Goal: Task Accomplishment & Management: Manage account settings

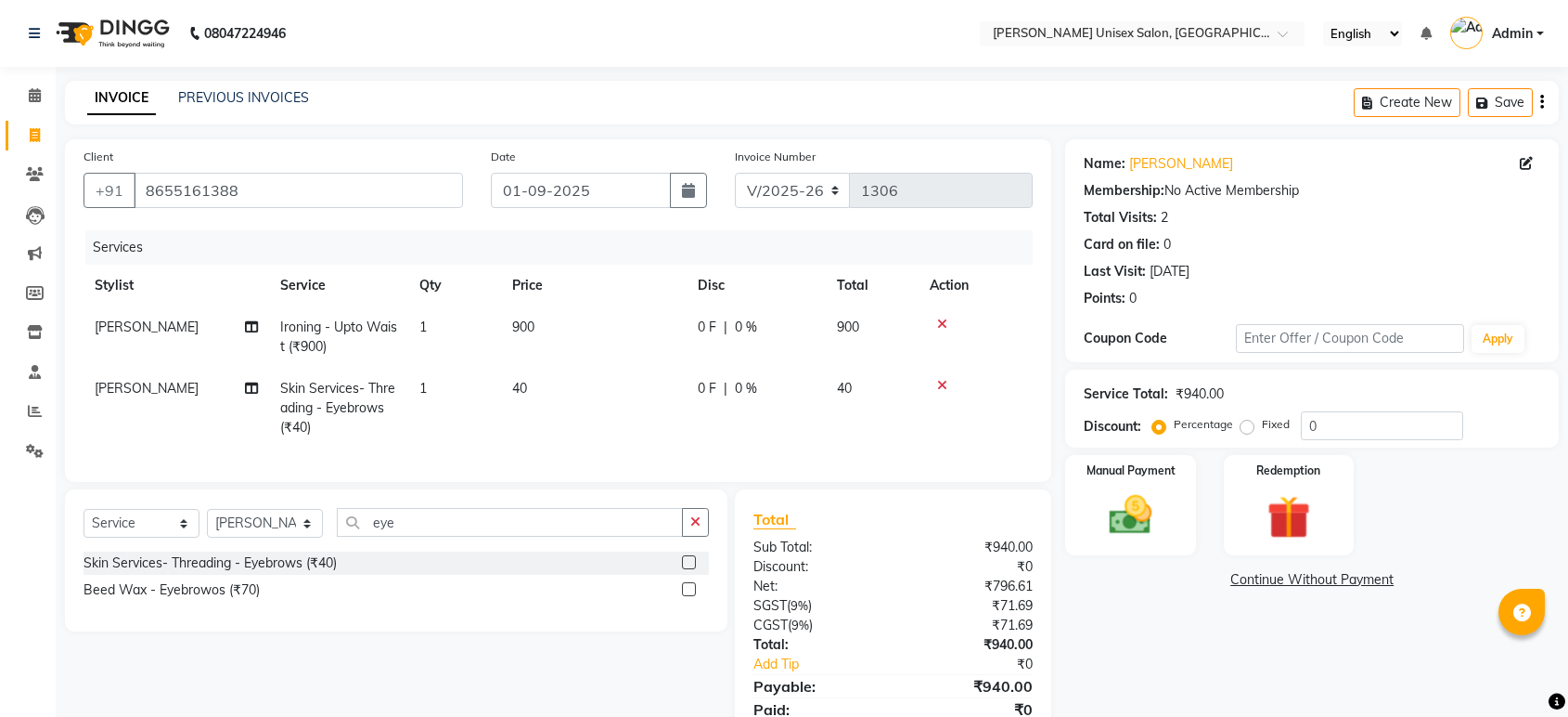
select select "7372"
select select "service"
select select "64436"
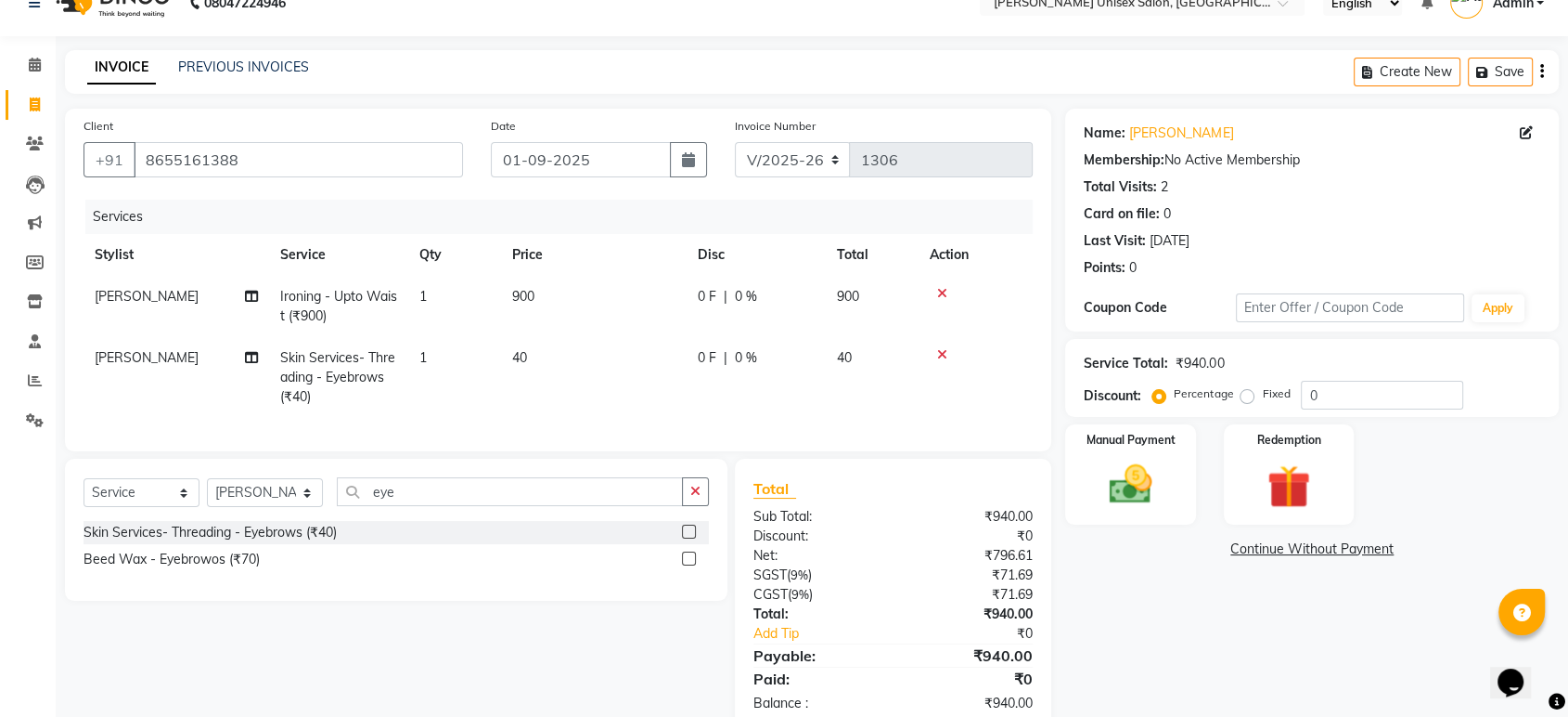
scroll to position [89, 0]
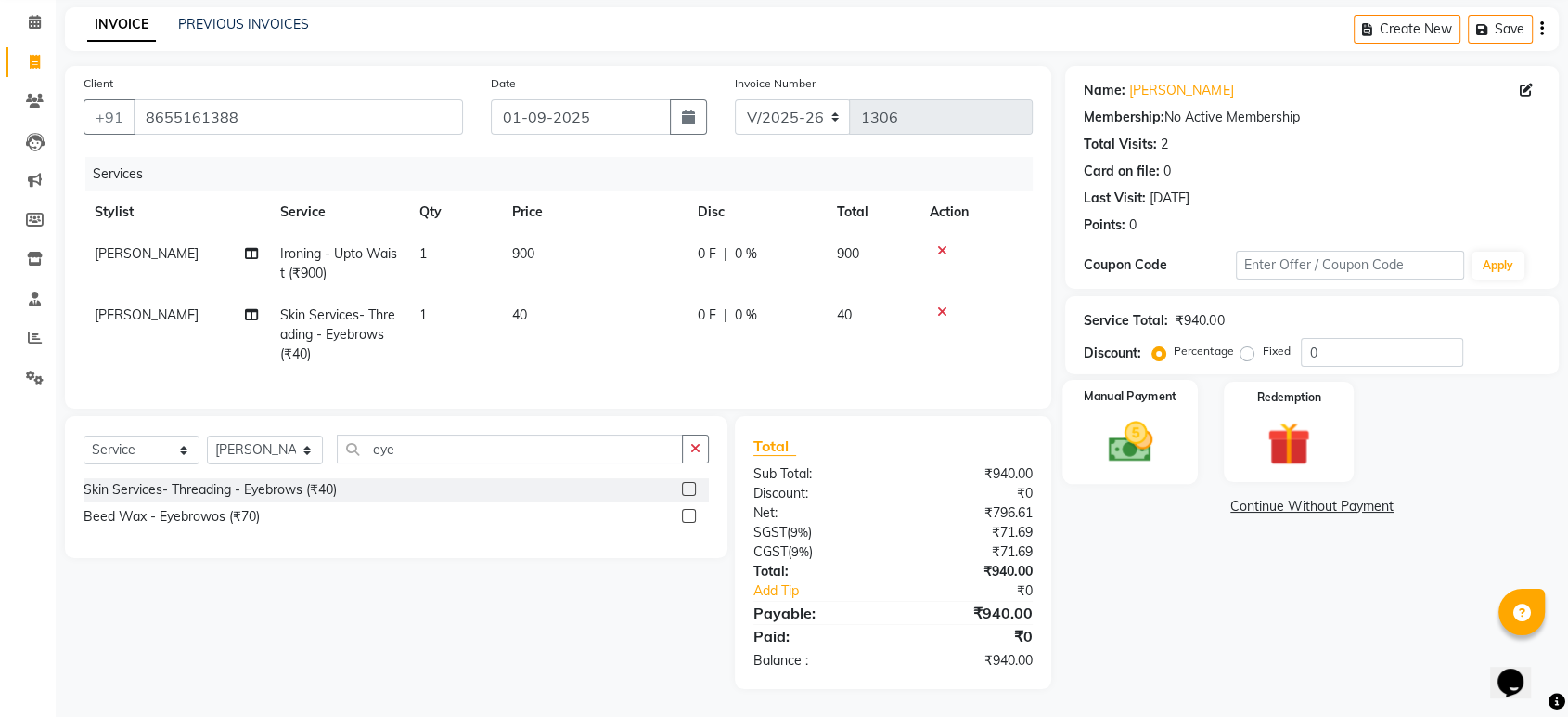
click at [1125, 416] on img at bounding box center [1130, 442] width 73 height 52
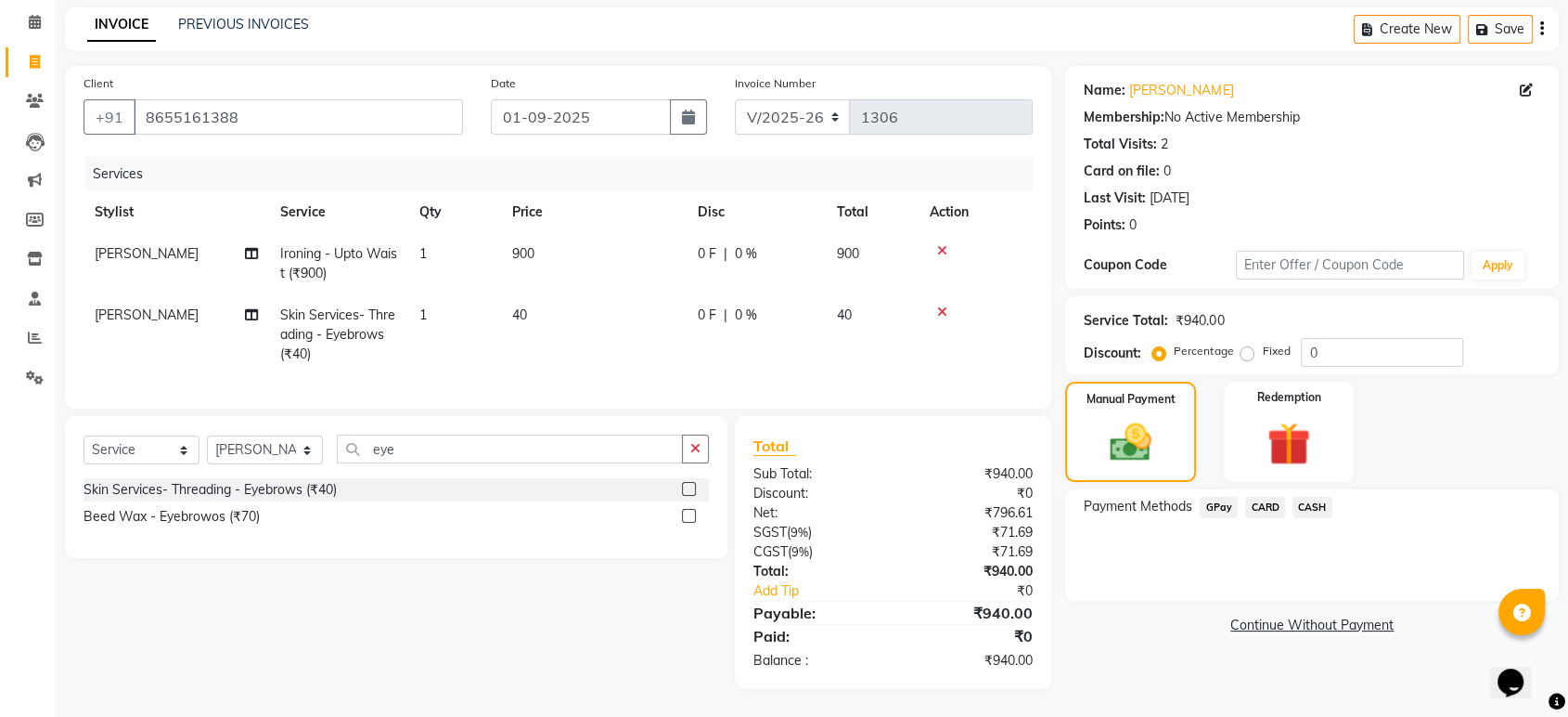
click at [1216, 497] on span "GPay" at bounding box center [1219, 507] width 38 height 21
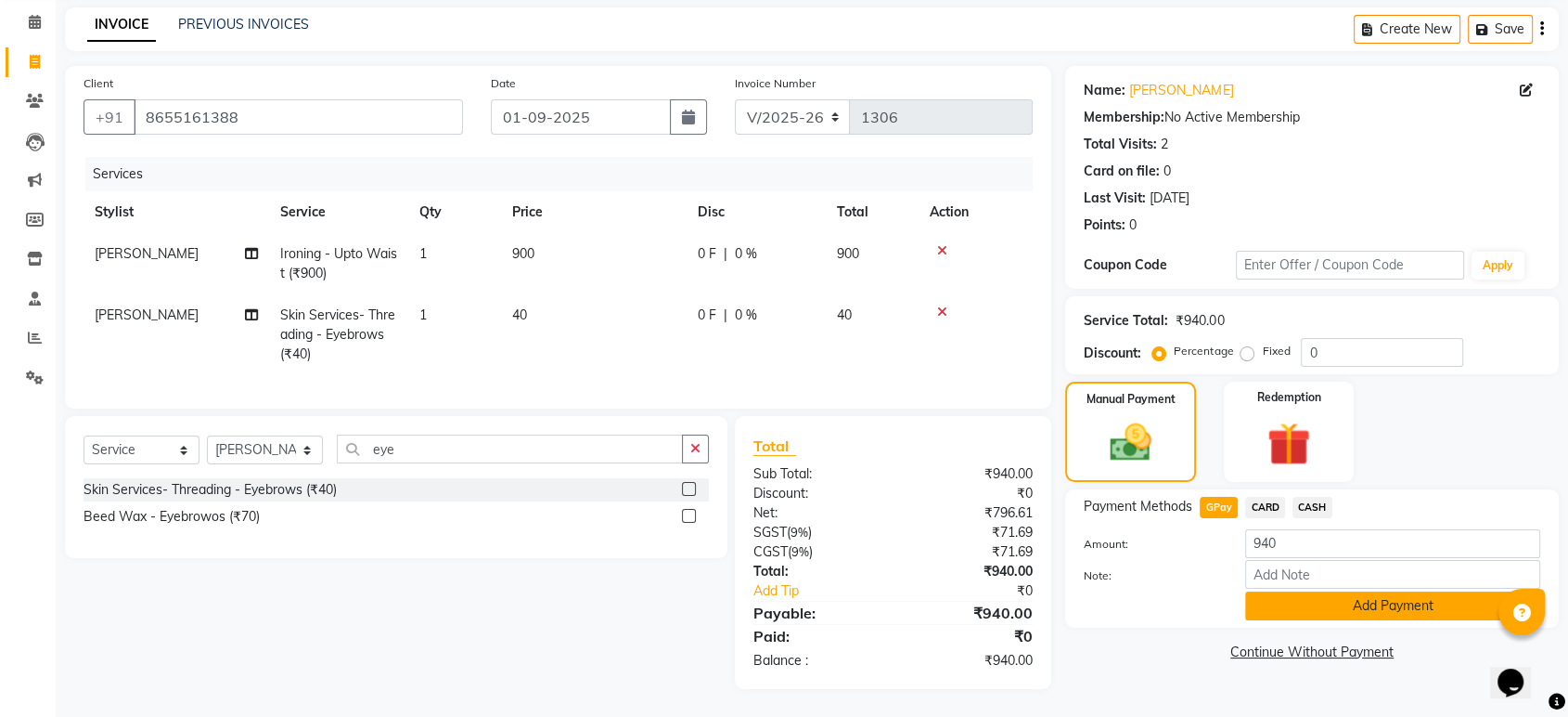
click at [1395, 592] on button "Add Payment" at bounding box center [1393, 605] width 295 height 29
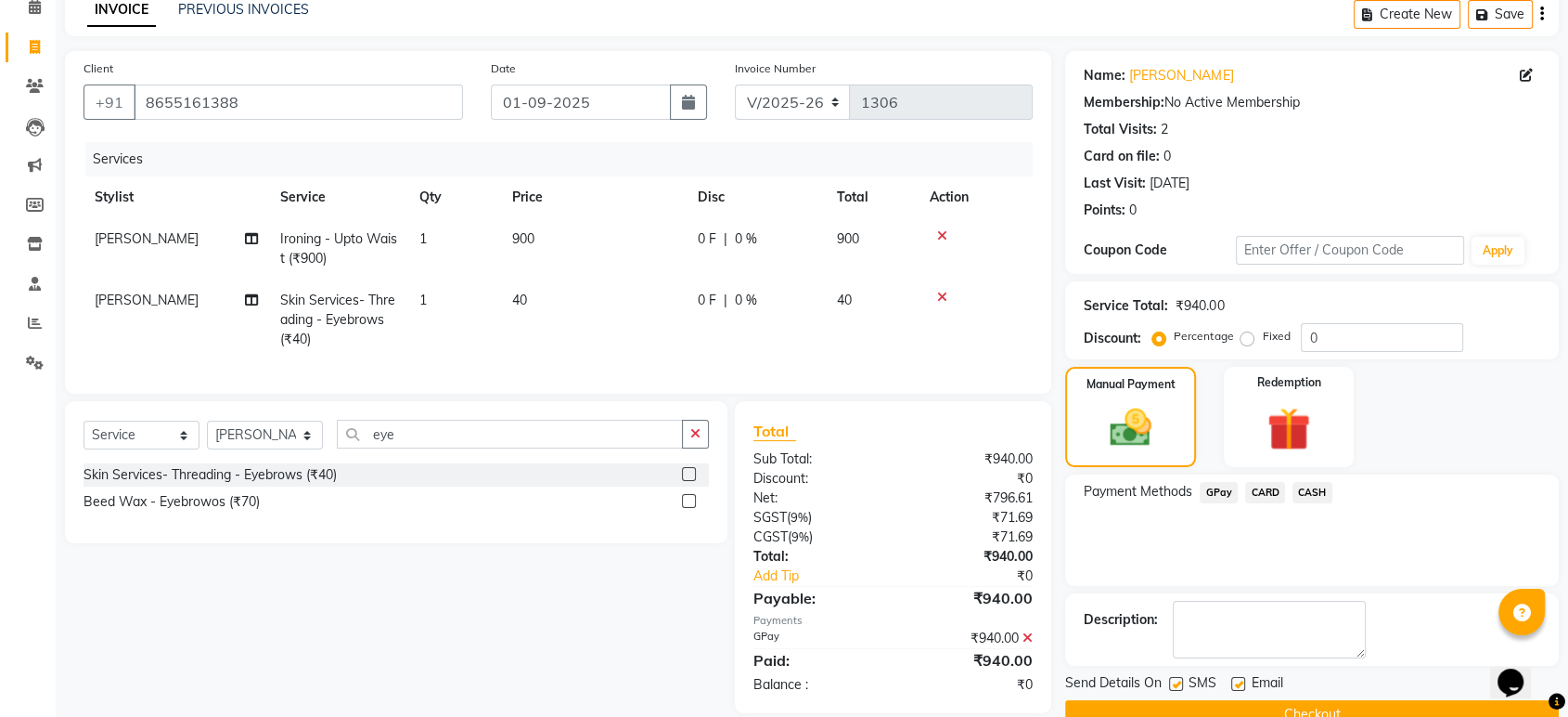
scroll to position [126, 0]
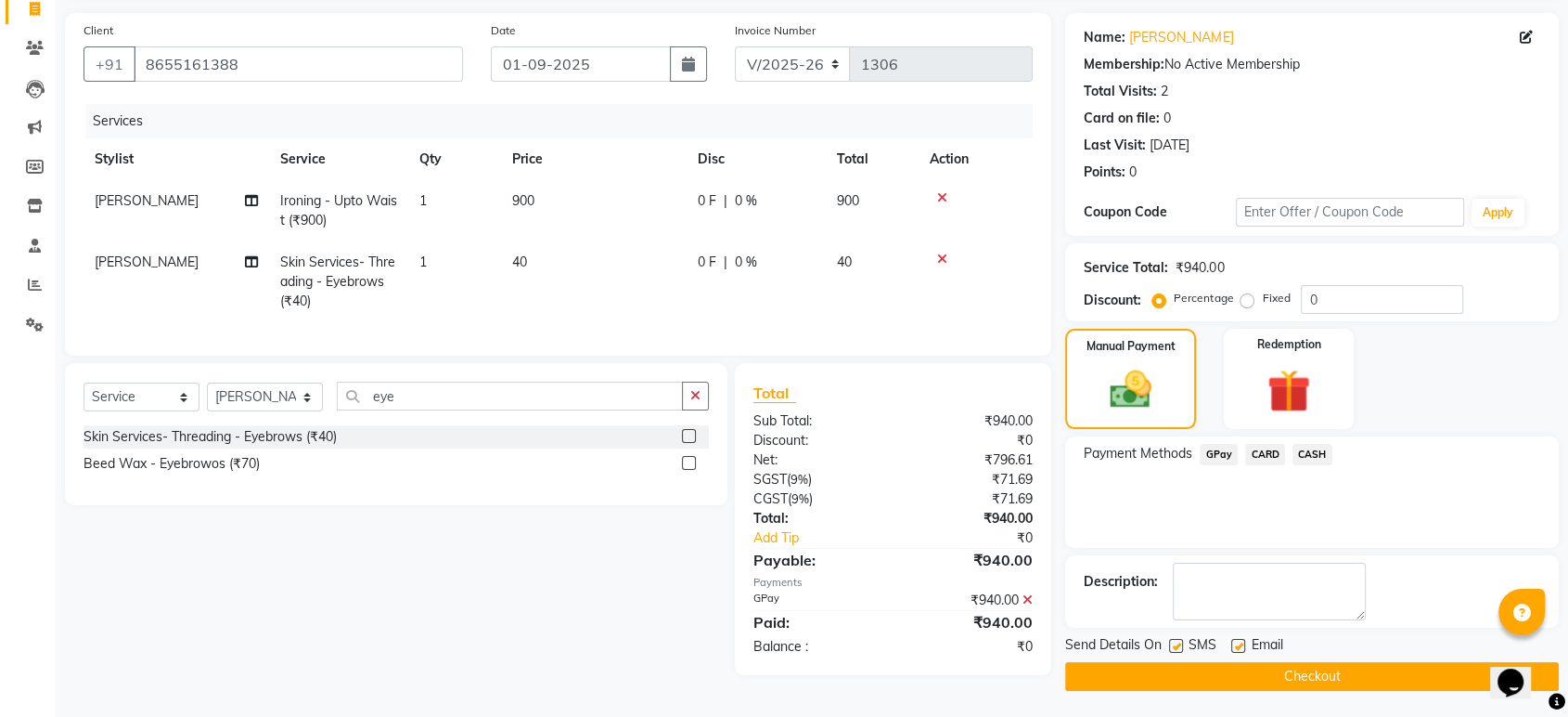
click at [1290, 682] on button "Checkout" at bounding box center [1312, 676] width 494 height 29
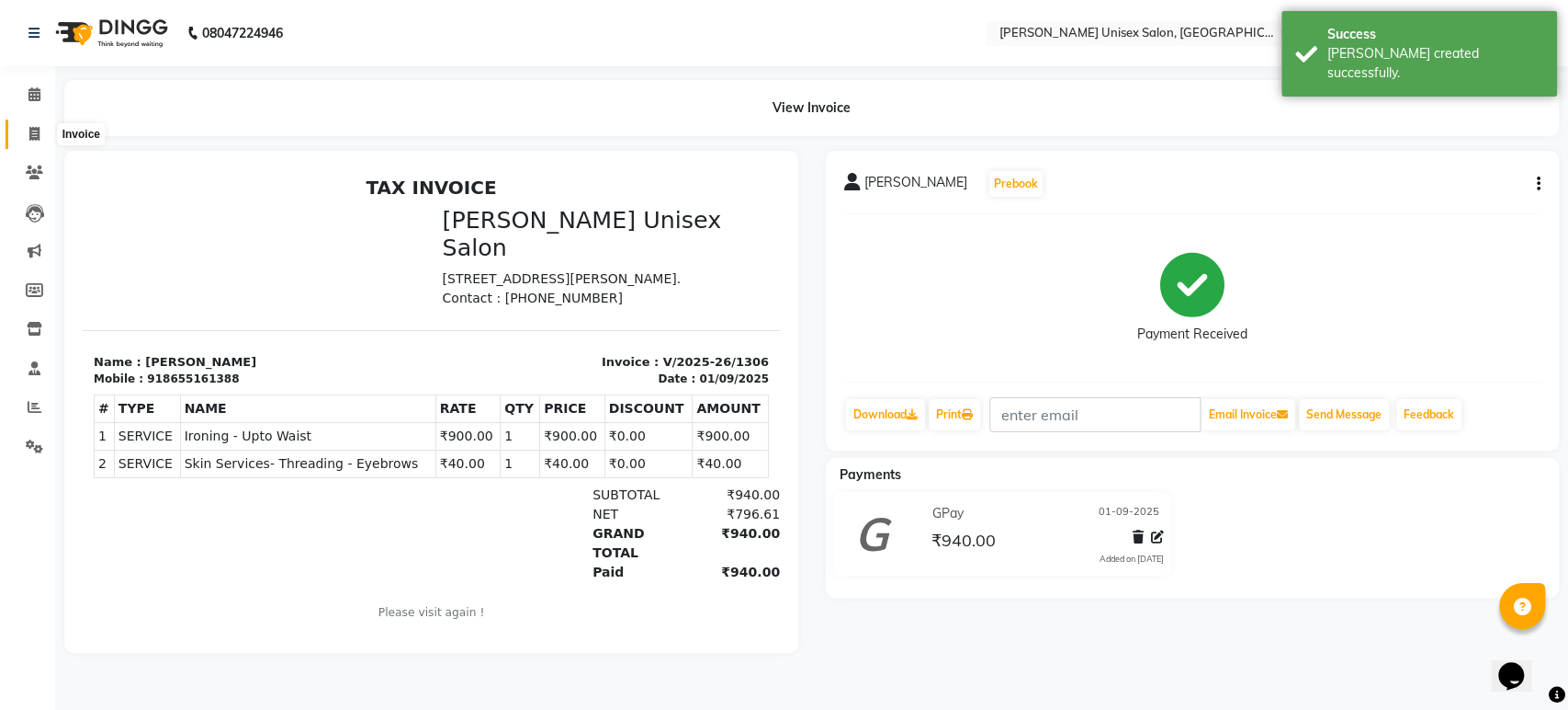
click at [30, 133] on icon at bounding box center [34, 134] width 10 height 14
select select "7372"
select select "service"
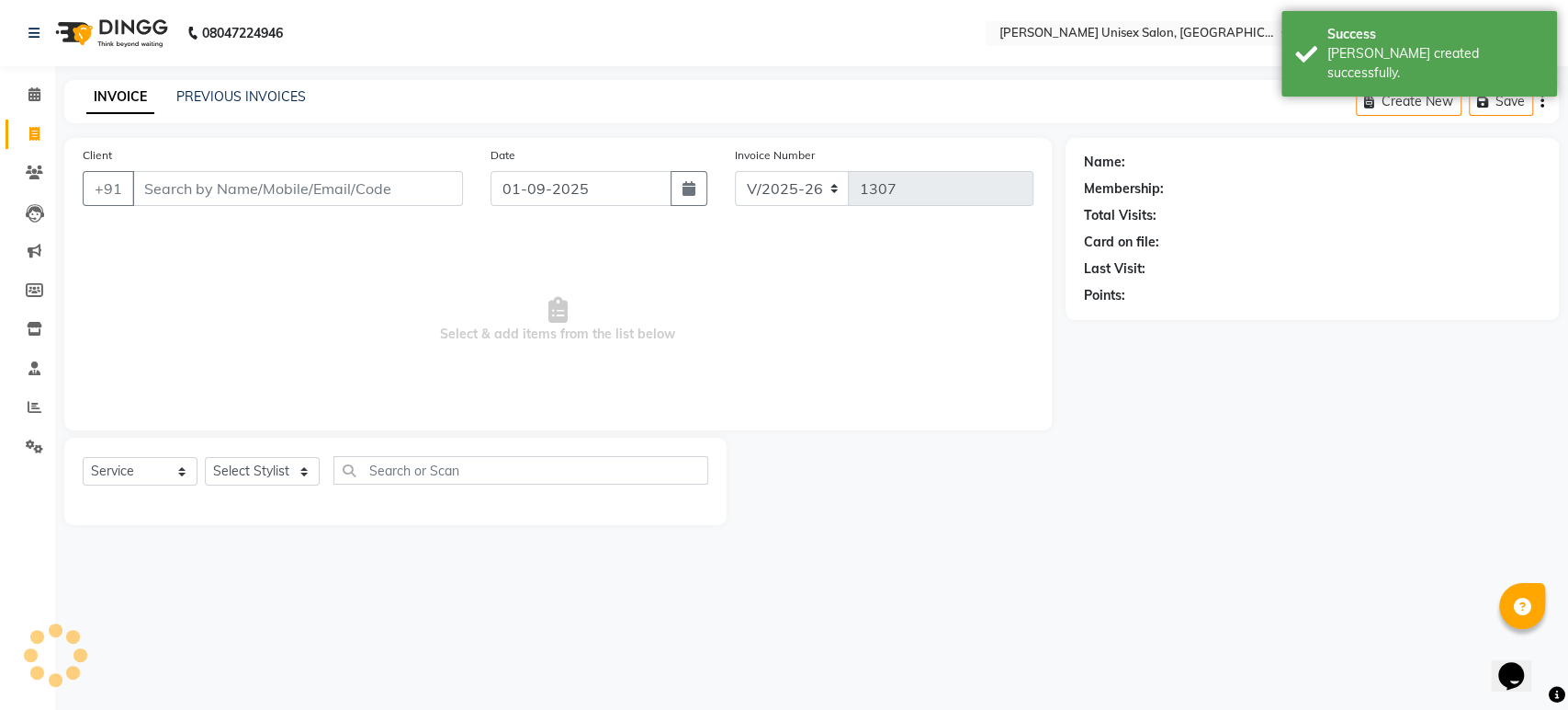
click at [159, 183] on input "Client" at bounding box center [298, 187] width 331 height 35
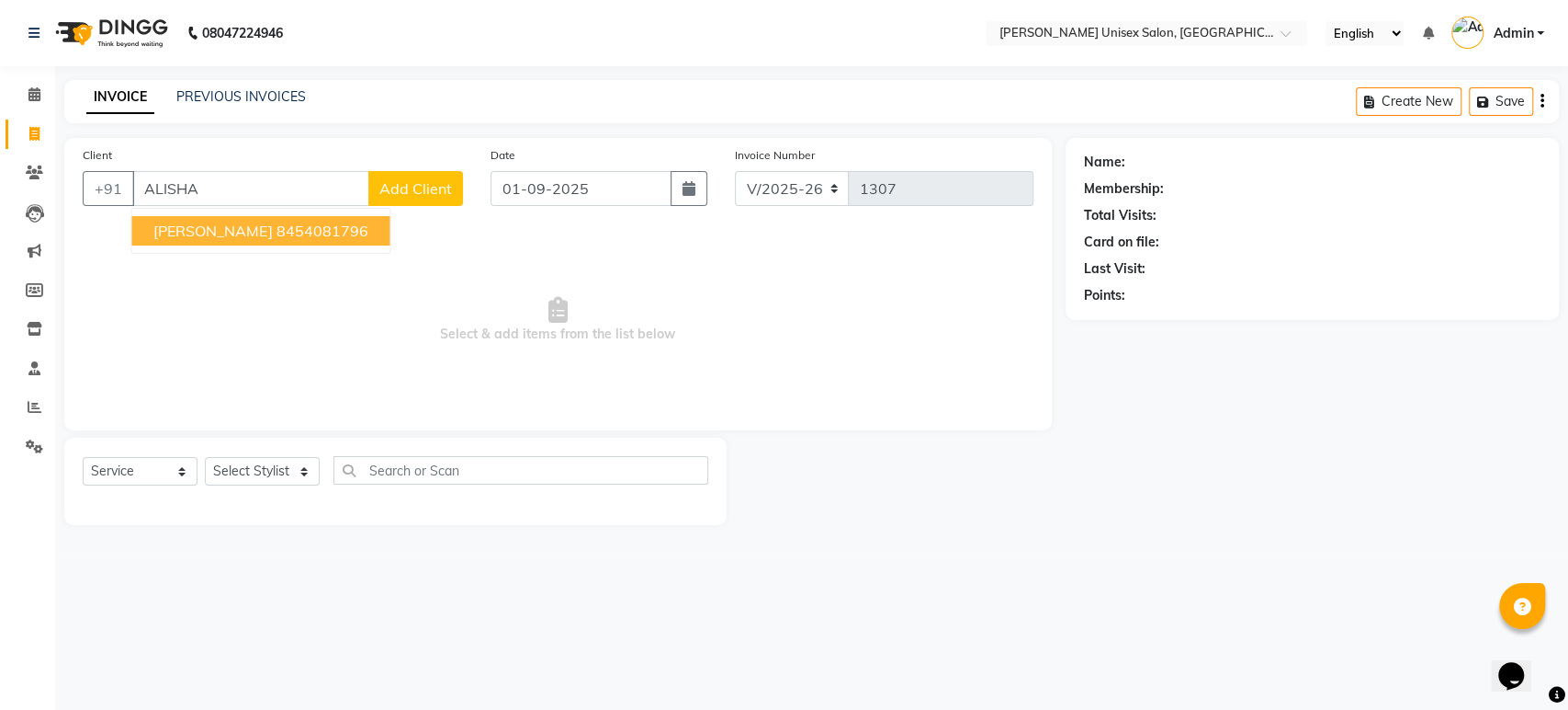
click at [246, 226] on span "alisha prabhu" at bounding box center [213, 231] width 118 height 19
type input "8454081796"
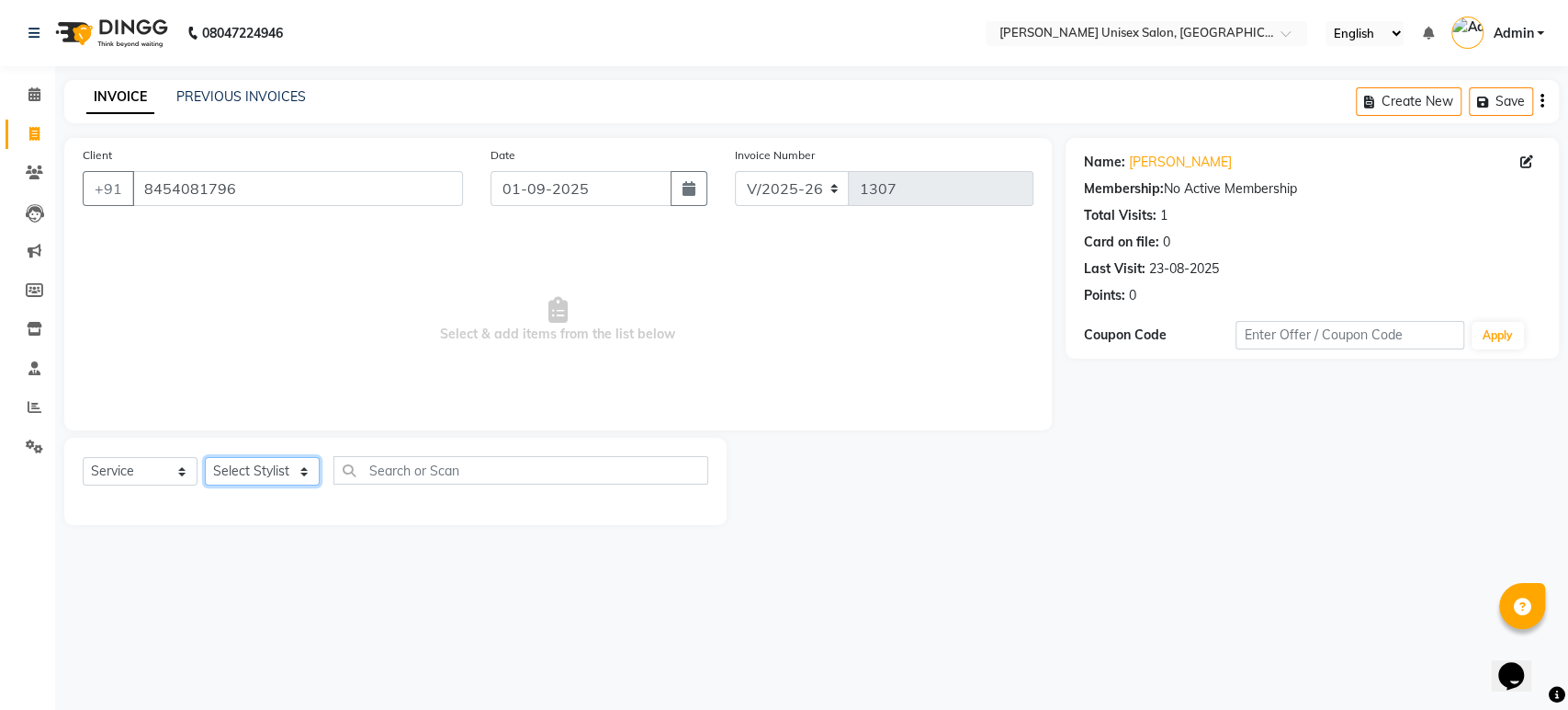
click at [303, 466] on select "Select Stylist Ankita Bagave Kasim salmani Manisha Doshi Pooja Jha RAHUL AHANKA…" at bounding box center [262, 470] width 115 height 29
select select "64436"
click at [205, 457] on select "Select Stylist Ankita Bagave Kasim salmani Manisha Doshi Pooja Jha RAHUL AHANKA…" at bounding box center [262, 470] width 115 height 29
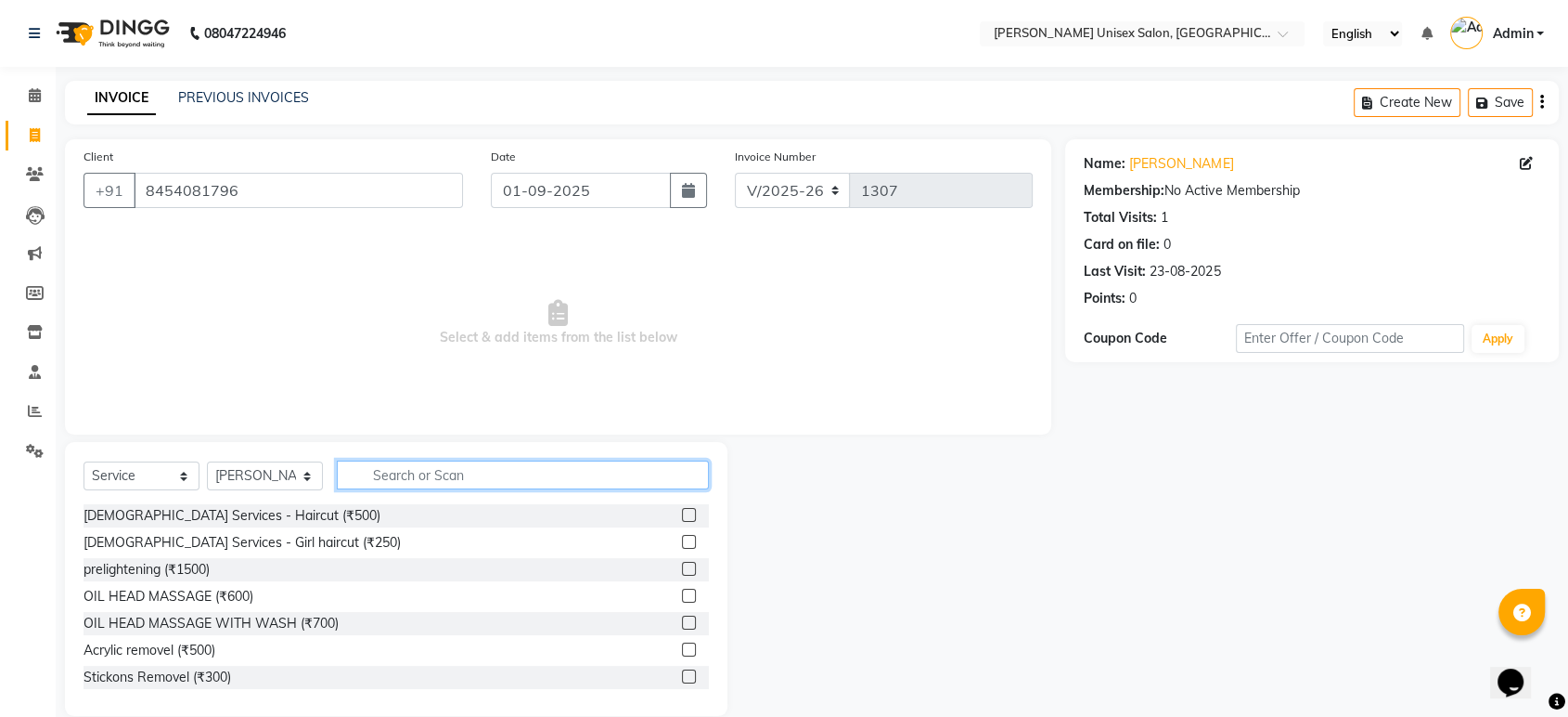
click at [461, 479] on input "text" at bounding box center [523, 474] width 372 height 29
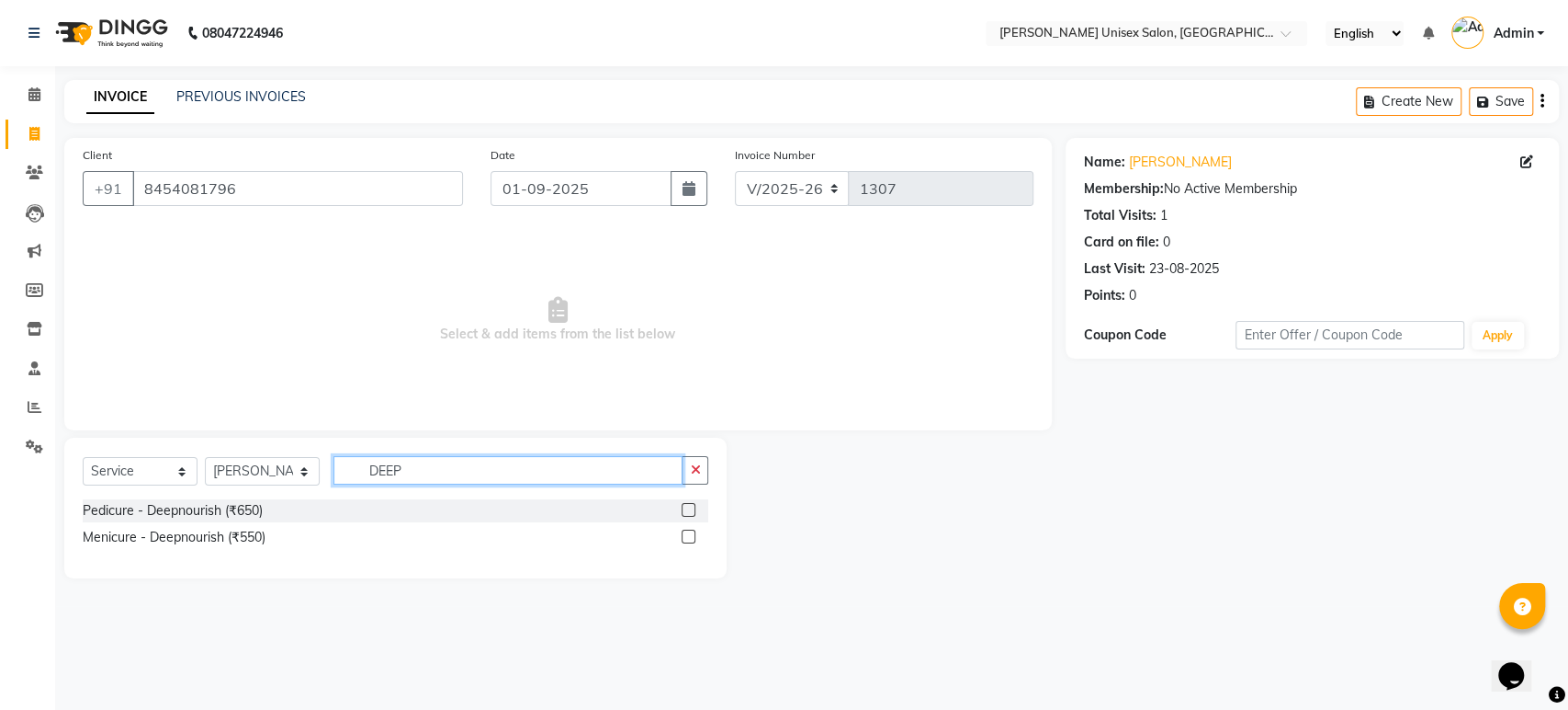
type input "DEEP"
click at [347, 500] on div "Pedicure - Deepnourish (₹650)" at bounding box center [395, 510] width 626 height 23
click at [691, 507] on label at bounding box center [689, 510] width 14 height 14
click at [691, 507] on input "checkbox" at bounding box center [688, 511] width 12 height 12
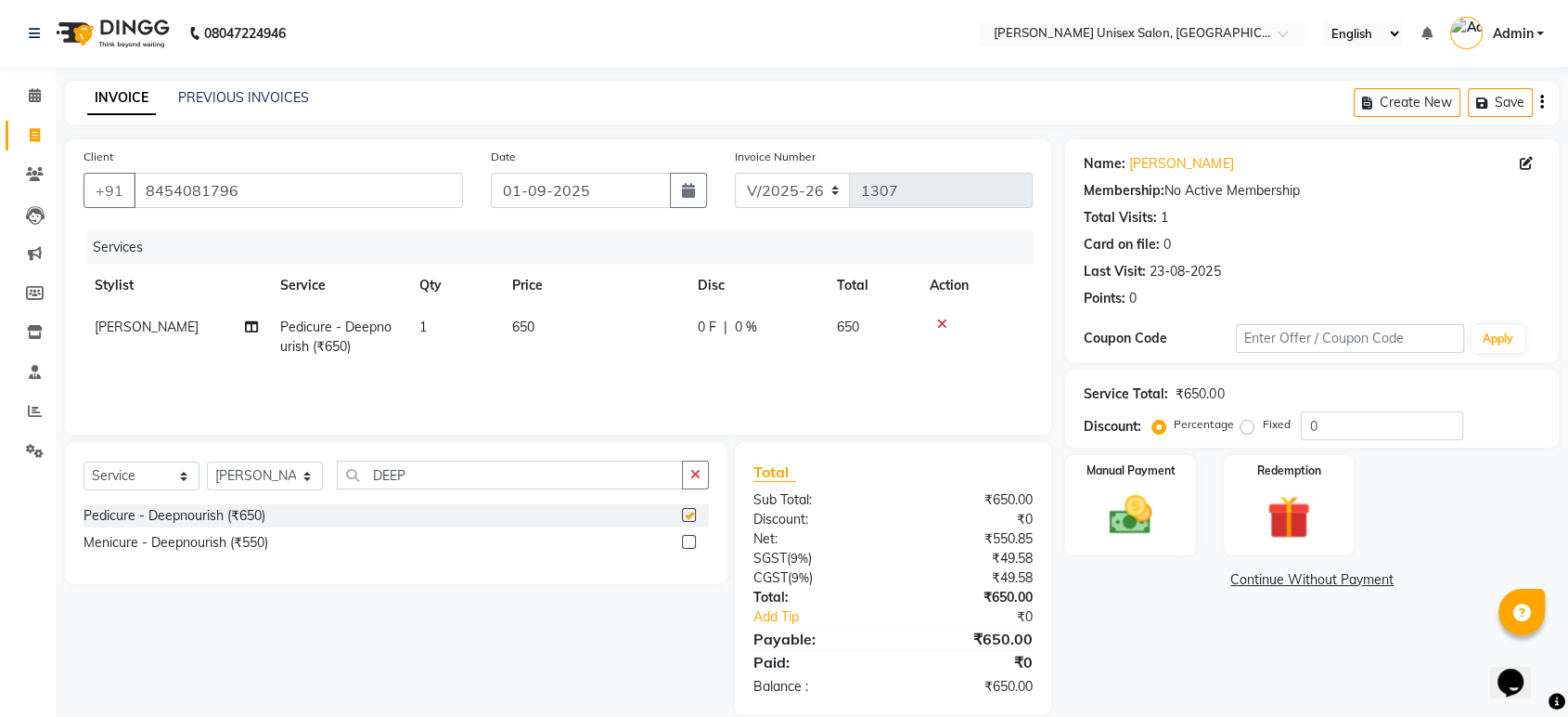
checkbox input "false"
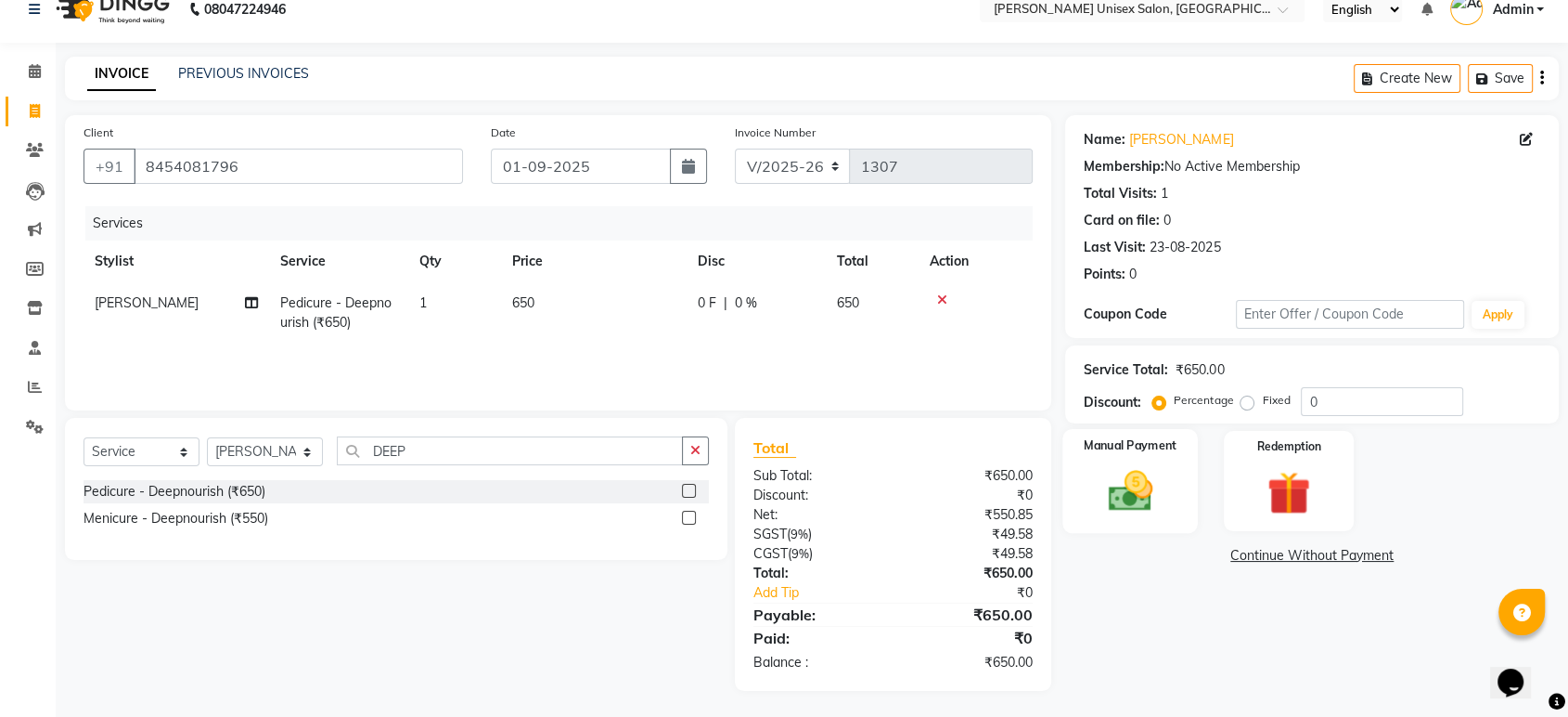
click at [1127, 472] on img at bounding box center [1130, 491] width 73 height 52
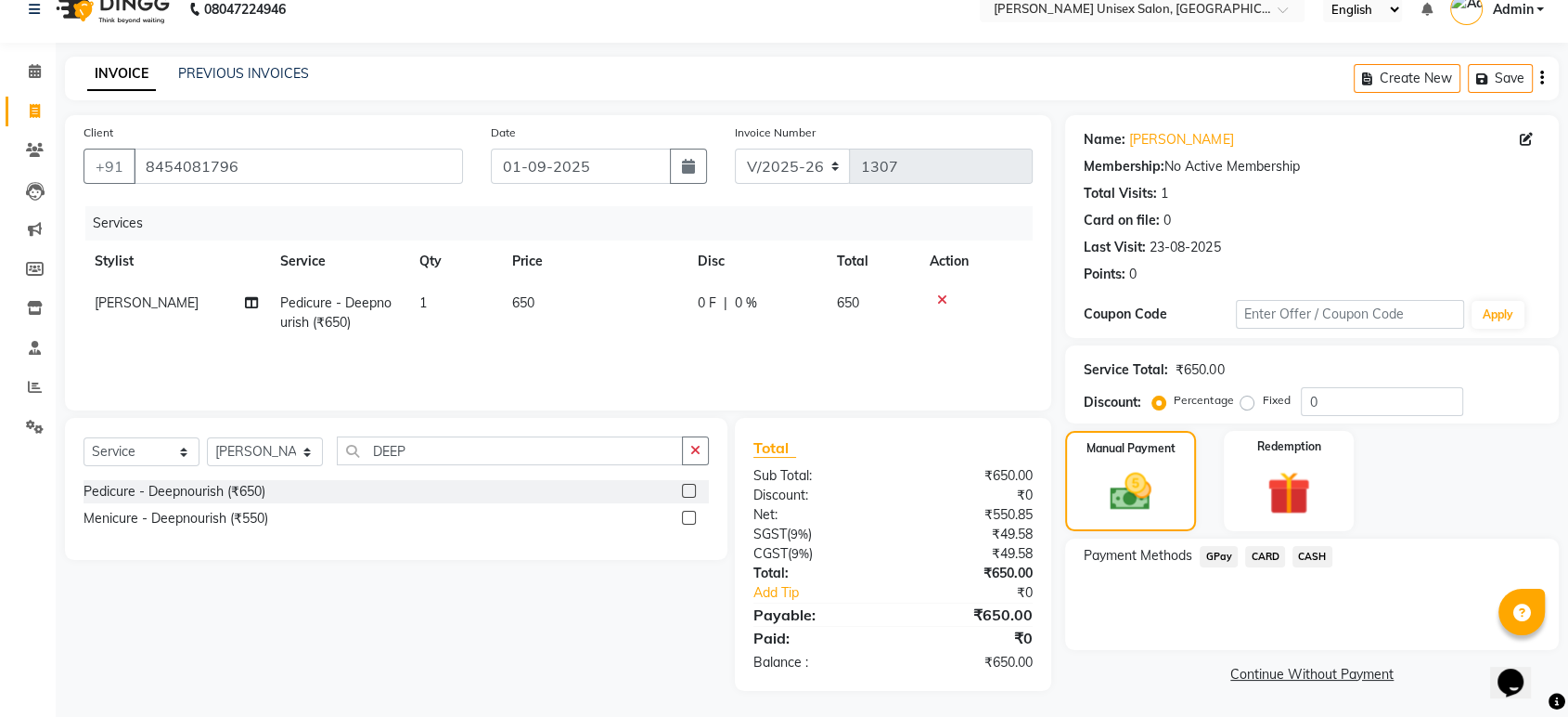
click at [1222, 555] on span "GPay" at bounding box center [1219, 556] width 38 height 21
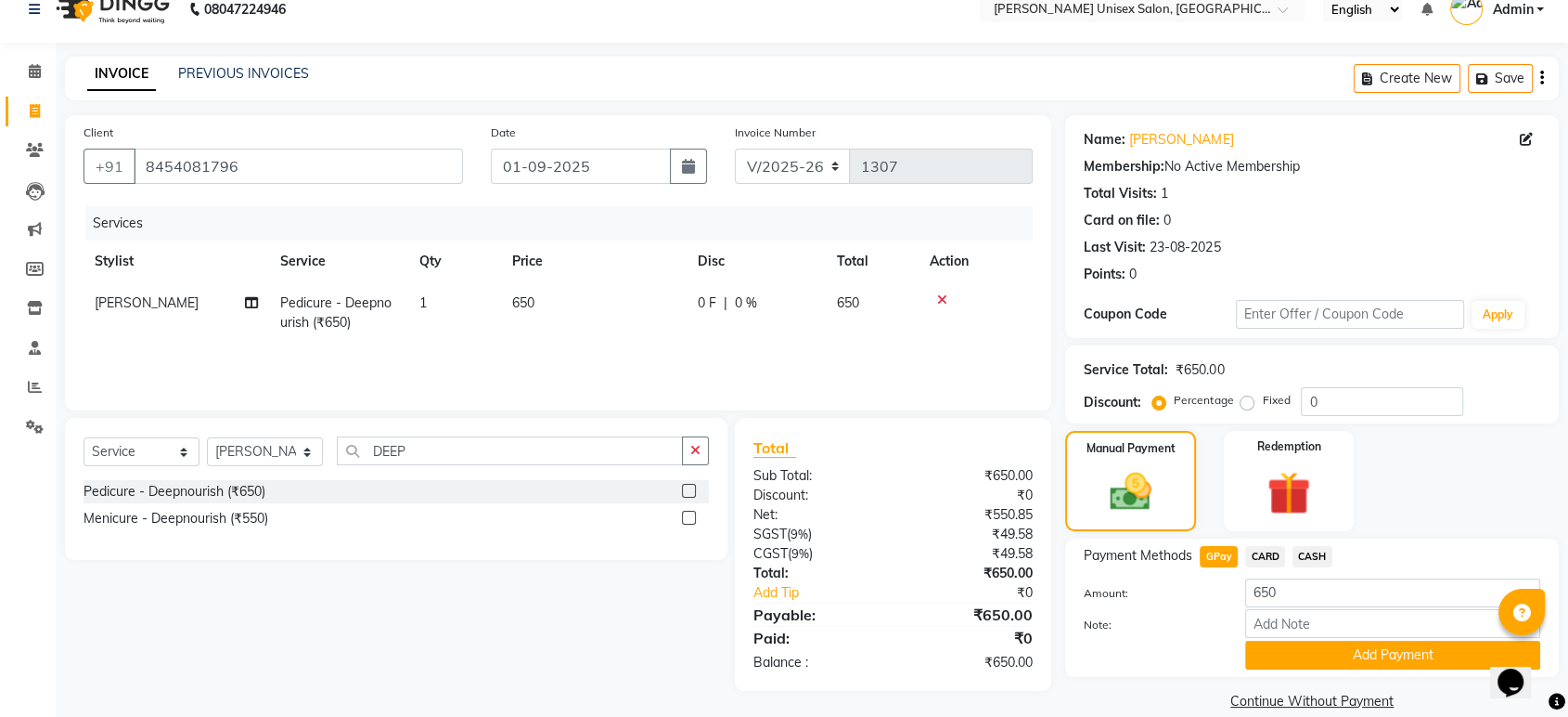
scroll to position [48, 0]
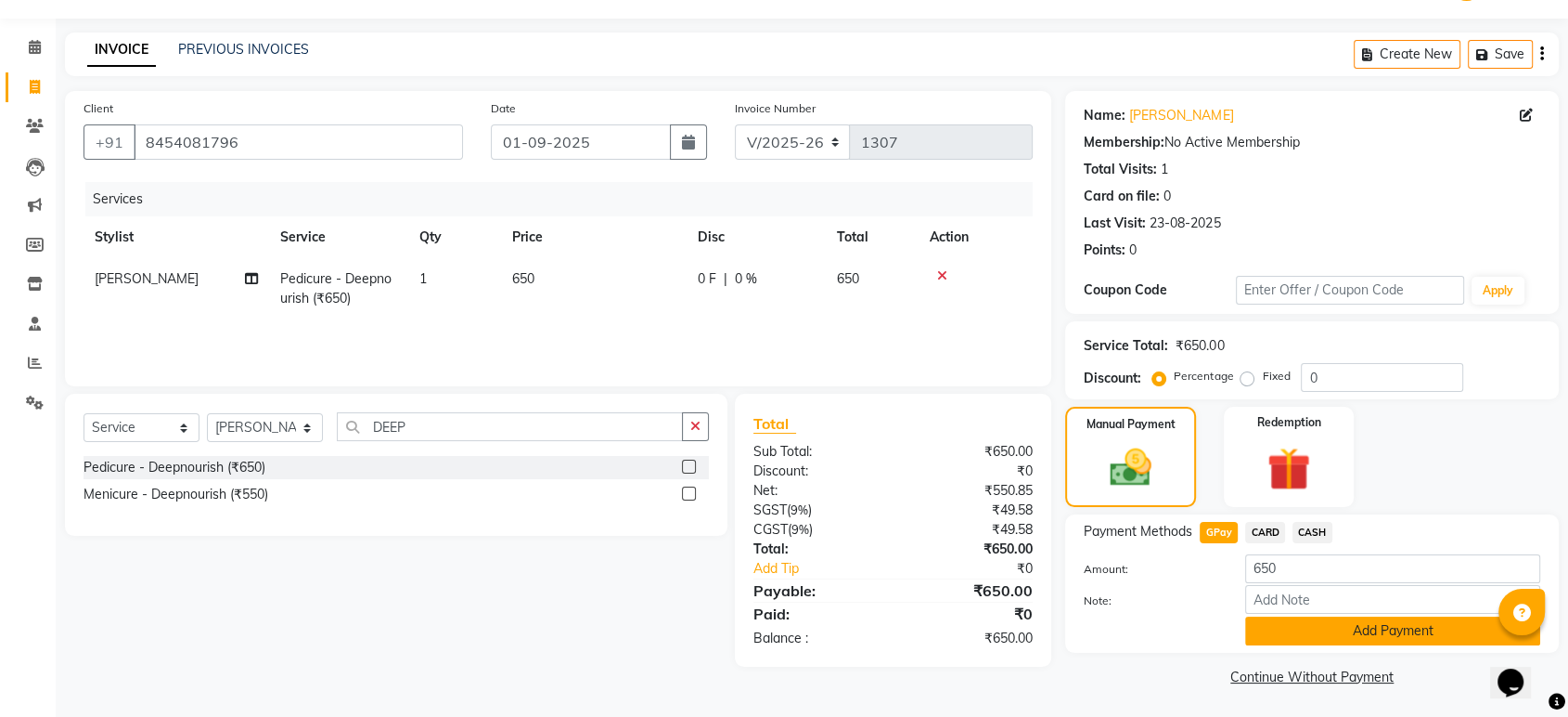
click at [1394, 626] on button "Add Payment" at bounding box center [1393, 630] width 295 height 29
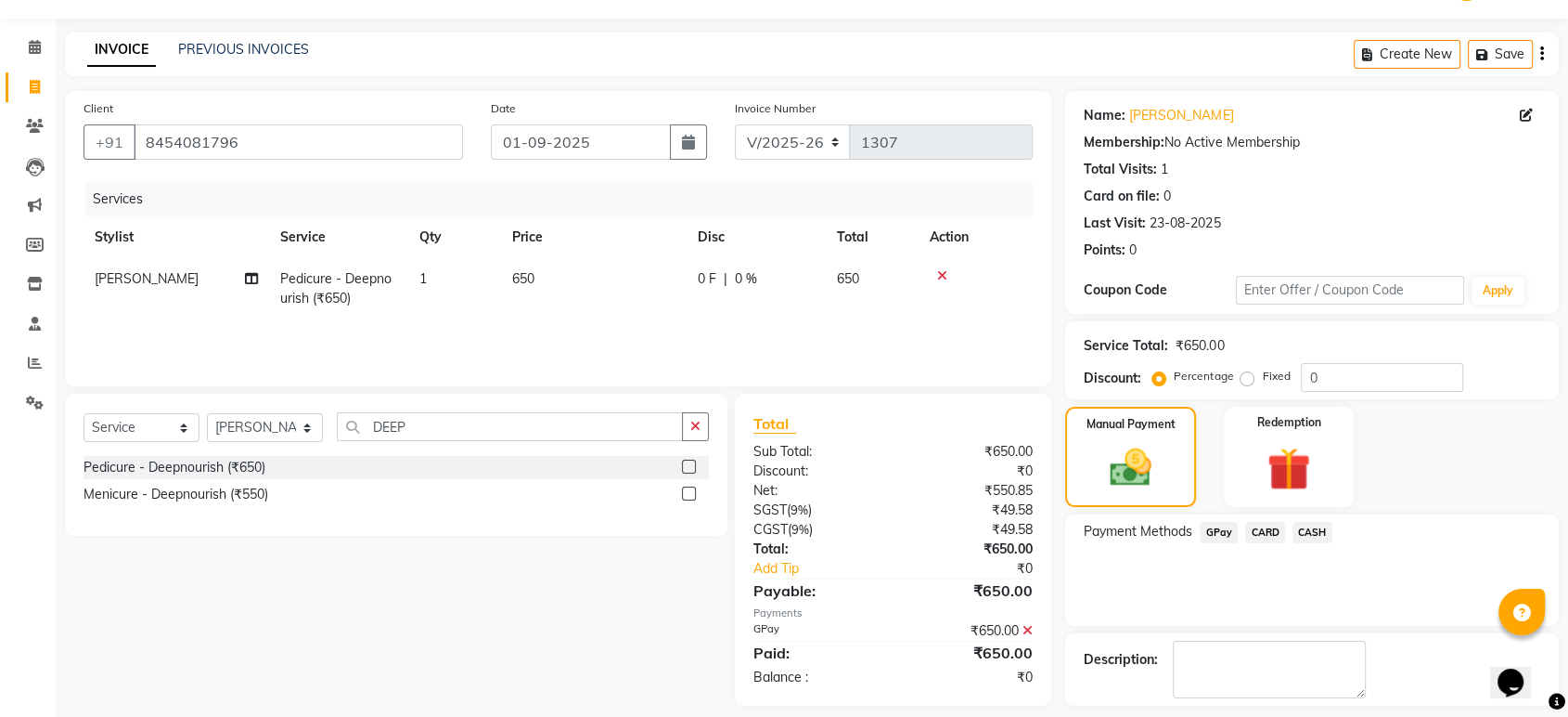
scroll to position [126, 0]
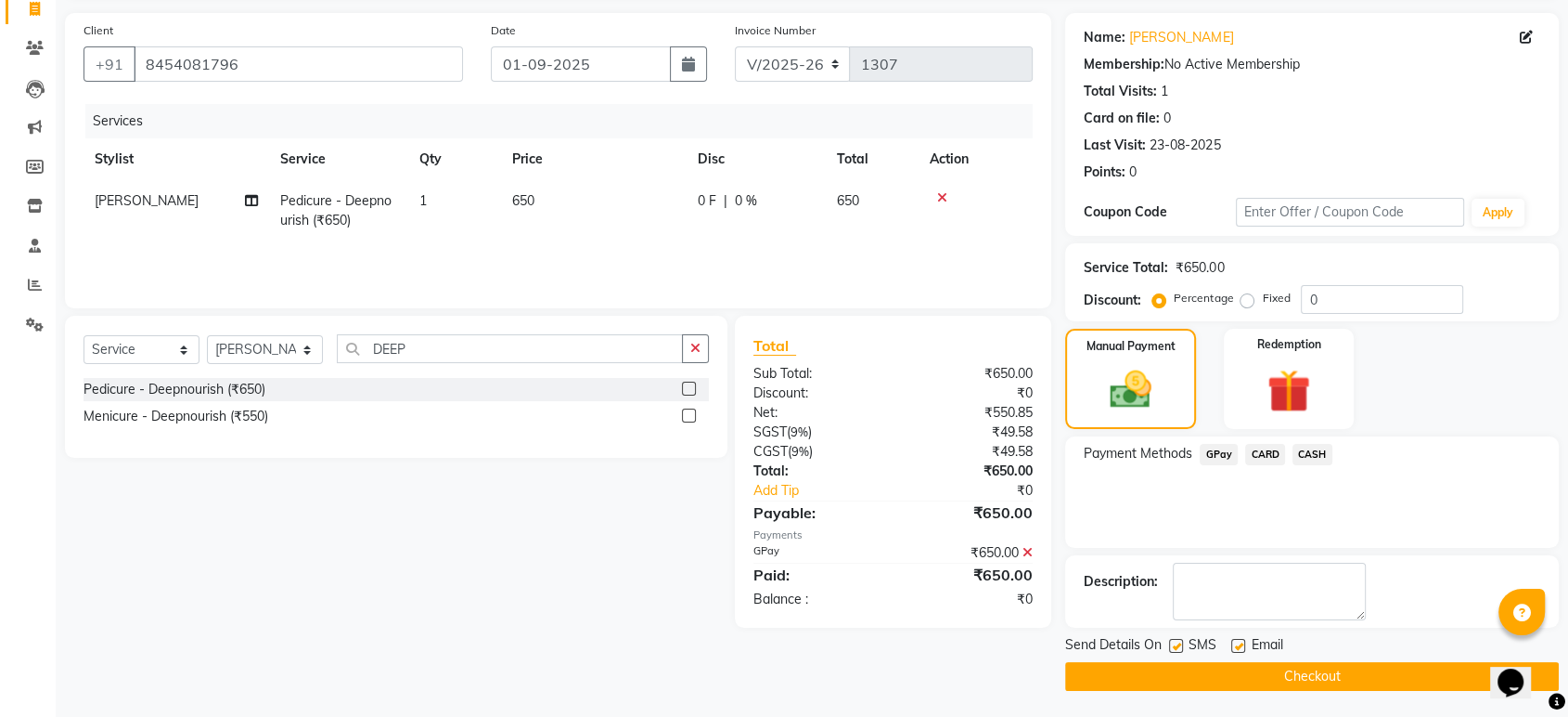
click at [1268, 662] on button "Checkout" at bounding box center [1312, 676] width 494 height 29
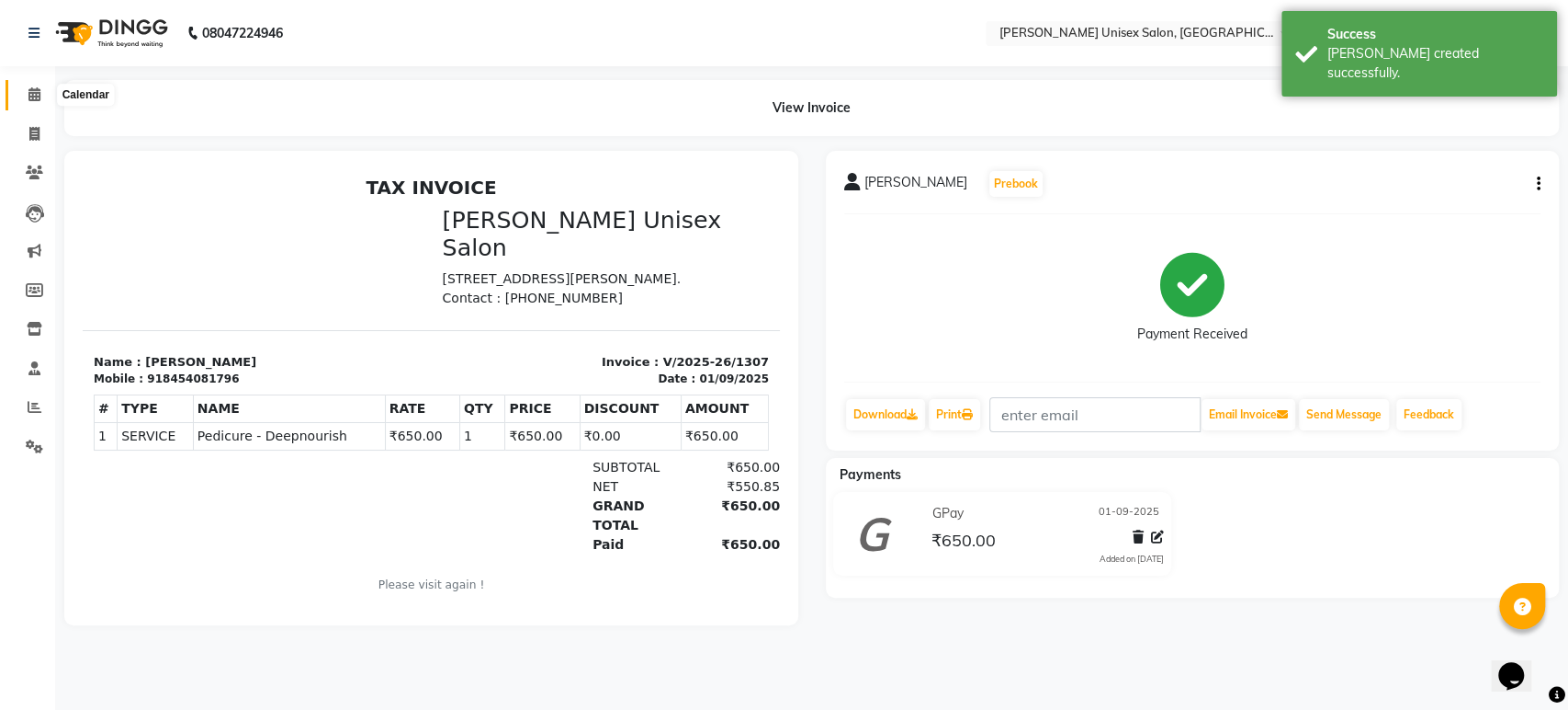
click at [33, 92] on icon at bounding box center [34, 95] width 12 height 14
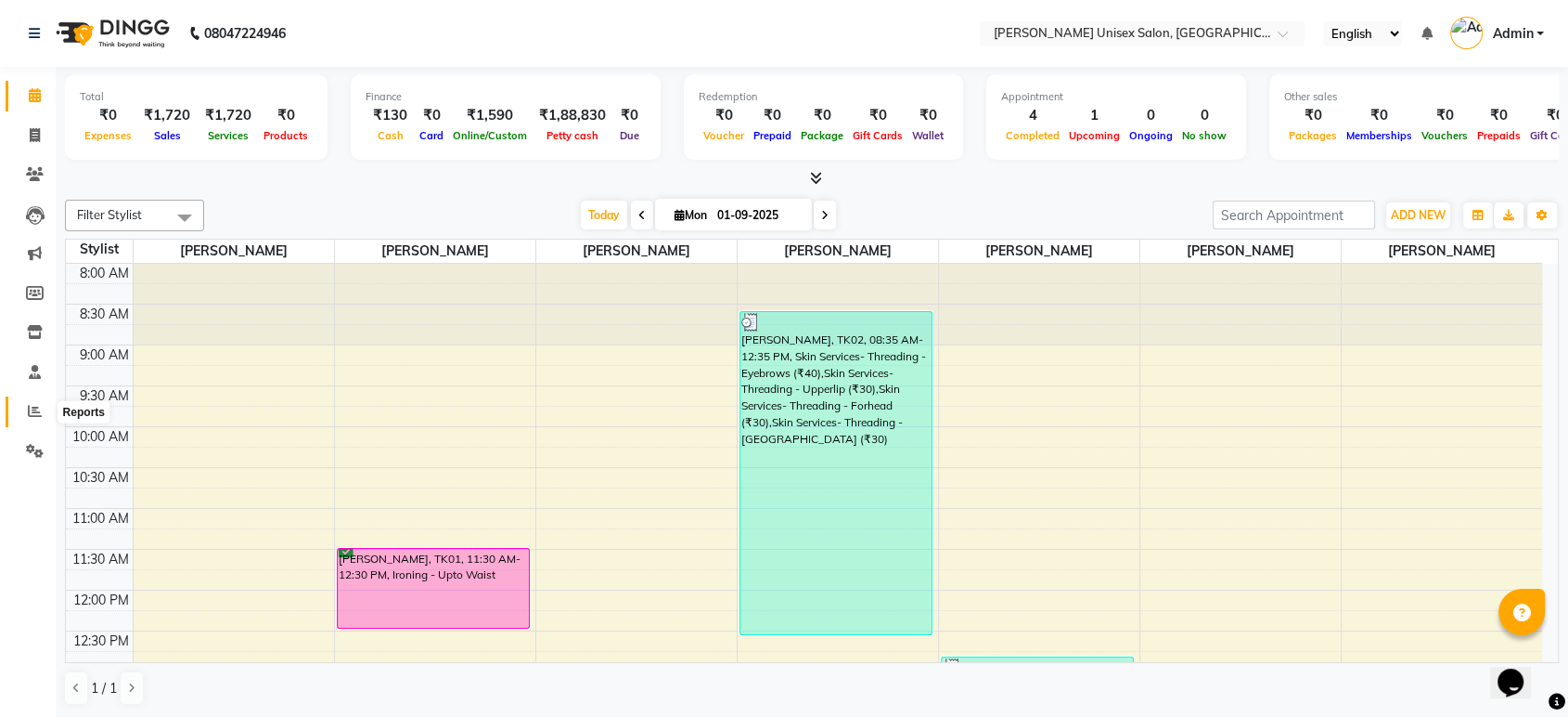
click at [31, 410] on icon at bounding box center [35, 410] width 14 height 14
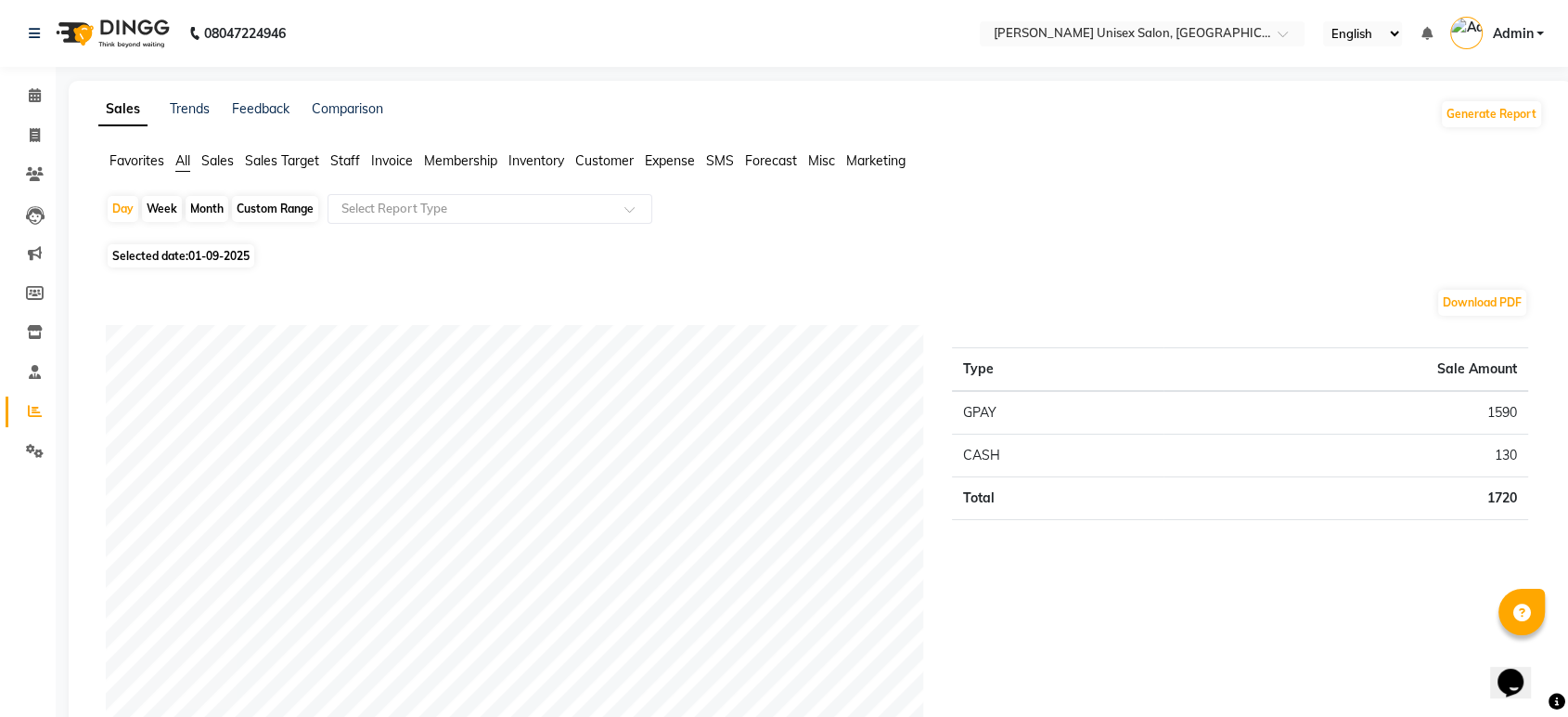
click at [207, 212] on div "Month" at bounding box center [206, 209] width 43 height 26
select select "9"
select select "2025"
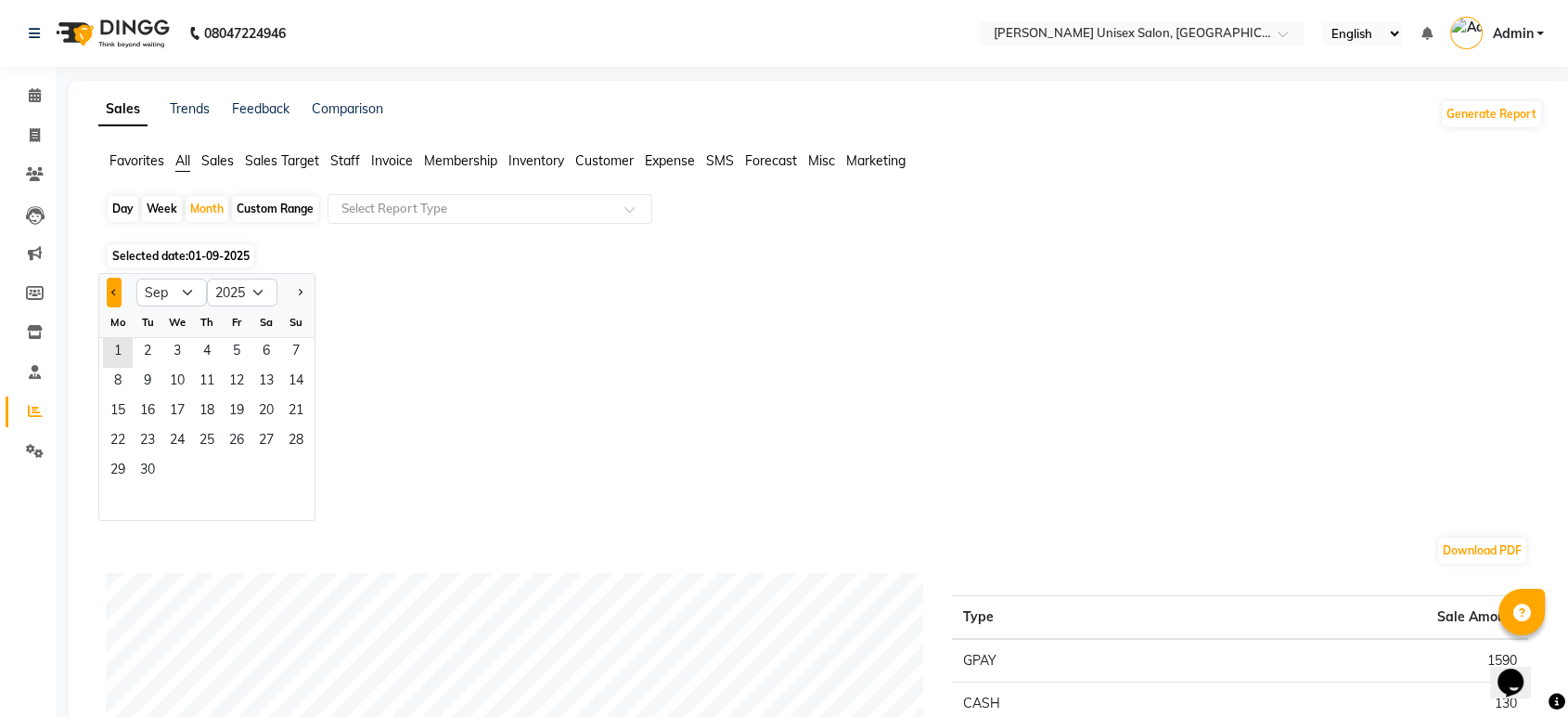
click at [112, 291] on span "Previous month" at bounding box center [114, 291] width 7 height 7
select select "8"
click at [238, 356] on span "1" at bounding box center [237, 353] width 30 height 30
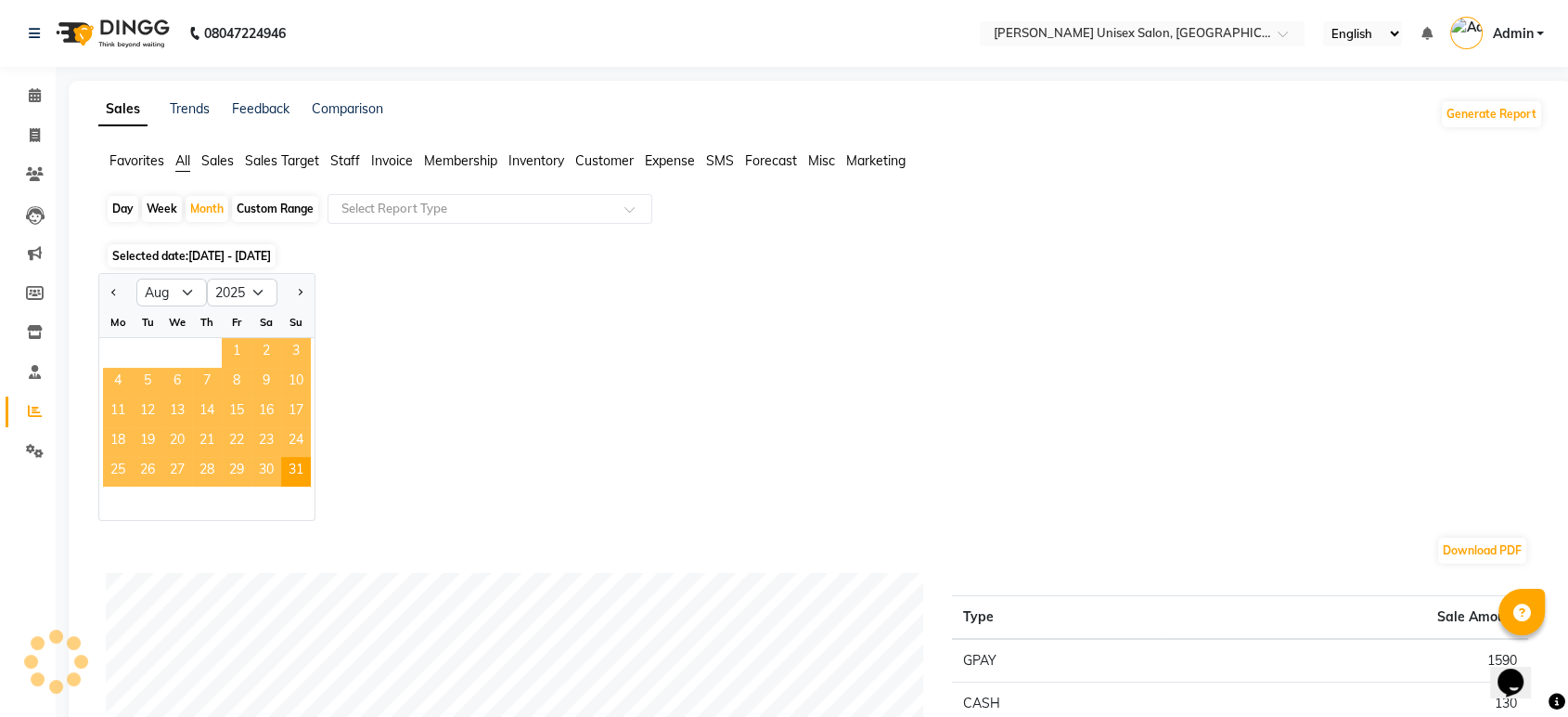
click at [238, 356] on span "1" at bounding box center [237, 353] width 30 height 30
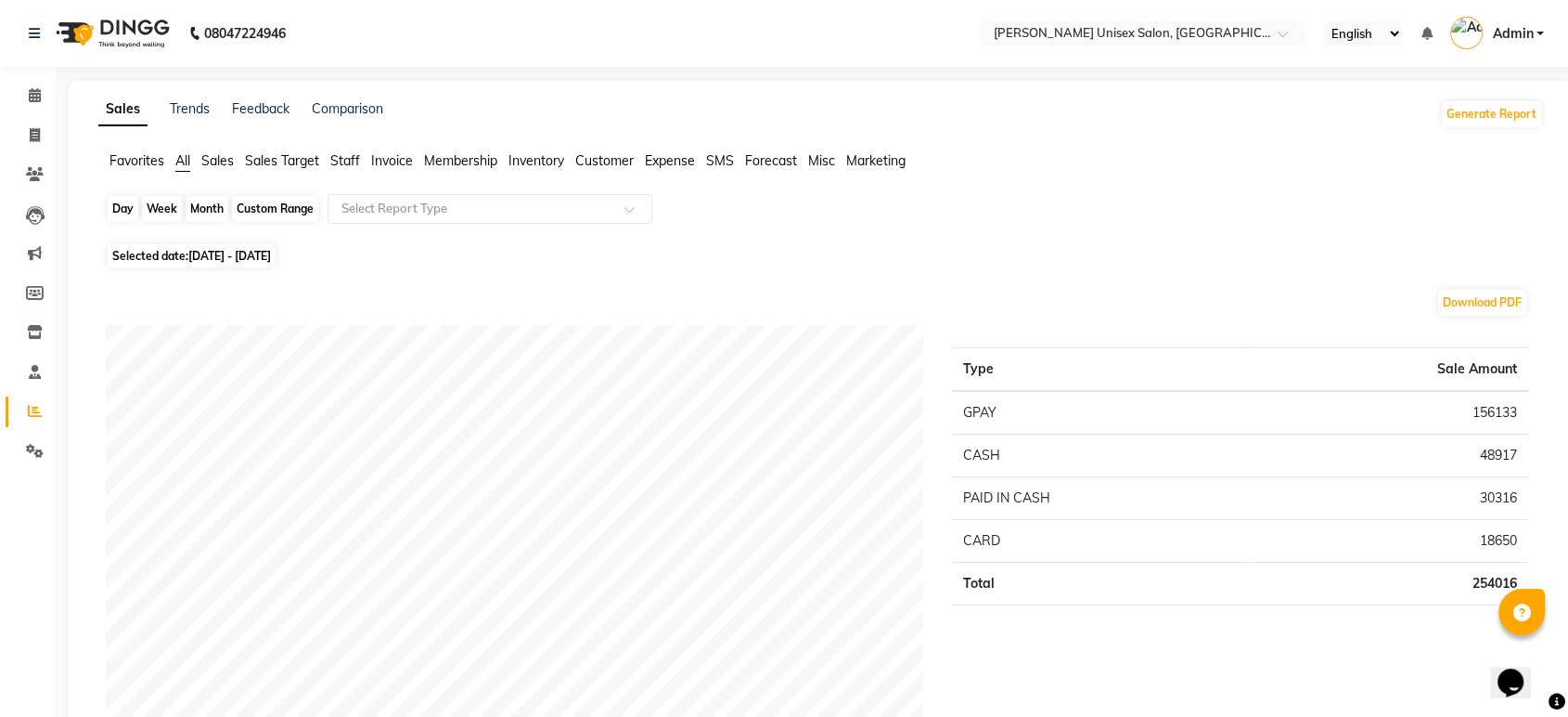
click at [202, 206] on div "Month" at bounding box center [206, 209] width 43 height 26
select select "8"
select select "2025"
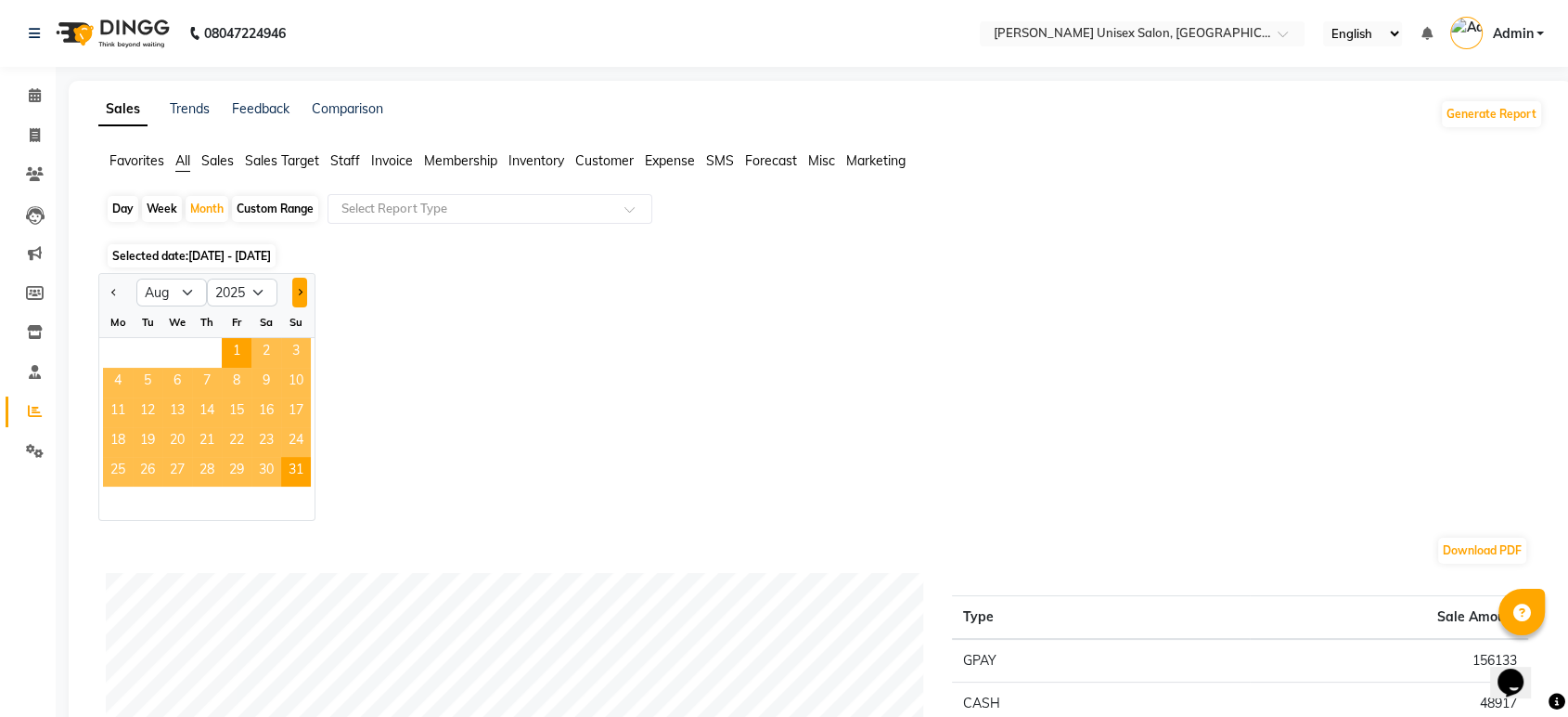
click at [302, 288] on button "Next month" at bounding box center [300, 293] width 15 height 30
select select "9"
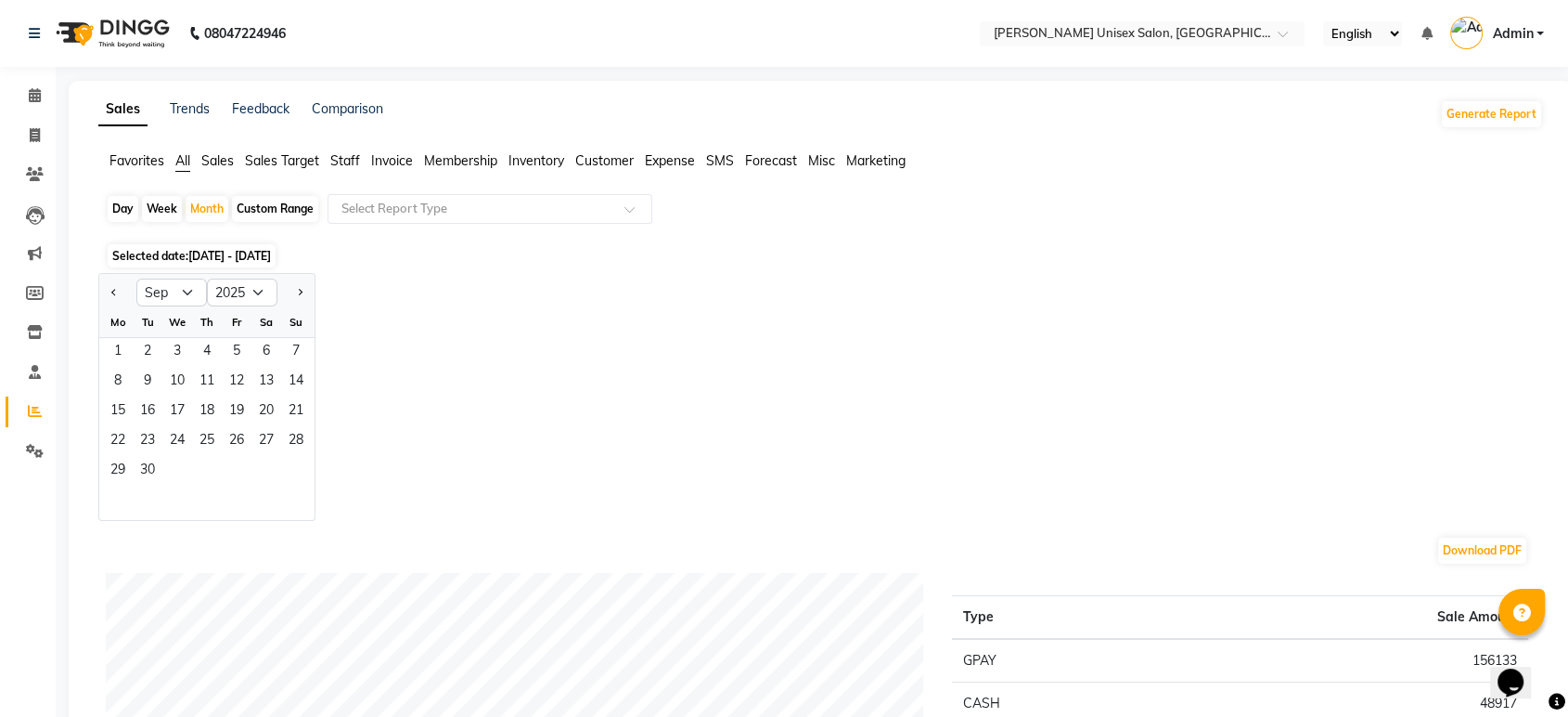
click at [124, 206] on div "Day" at bounding box center [122, 209] width 31 height 26
select select "8"
select select "2025"
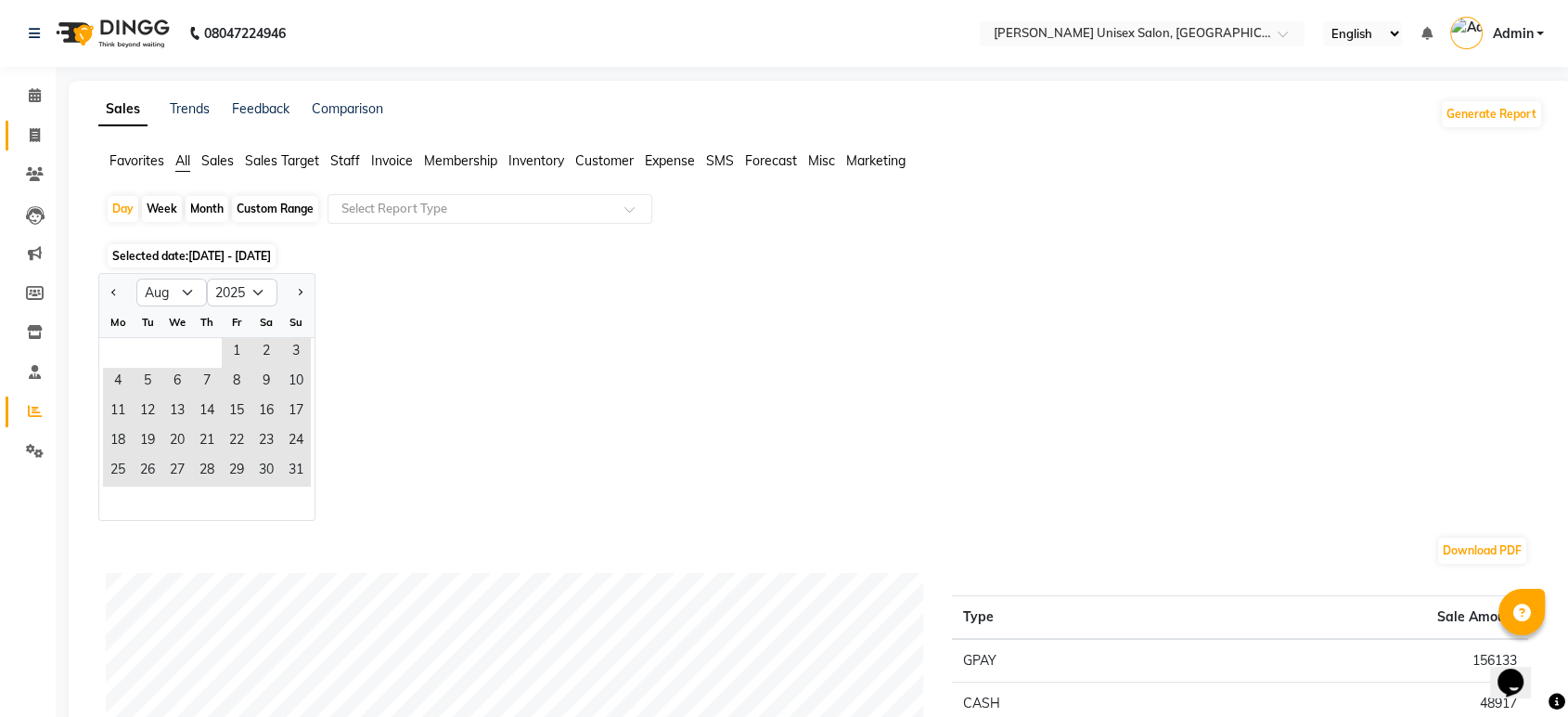
click at [33, 131] on icon at bounding box center [35, 135] width 10 height 14
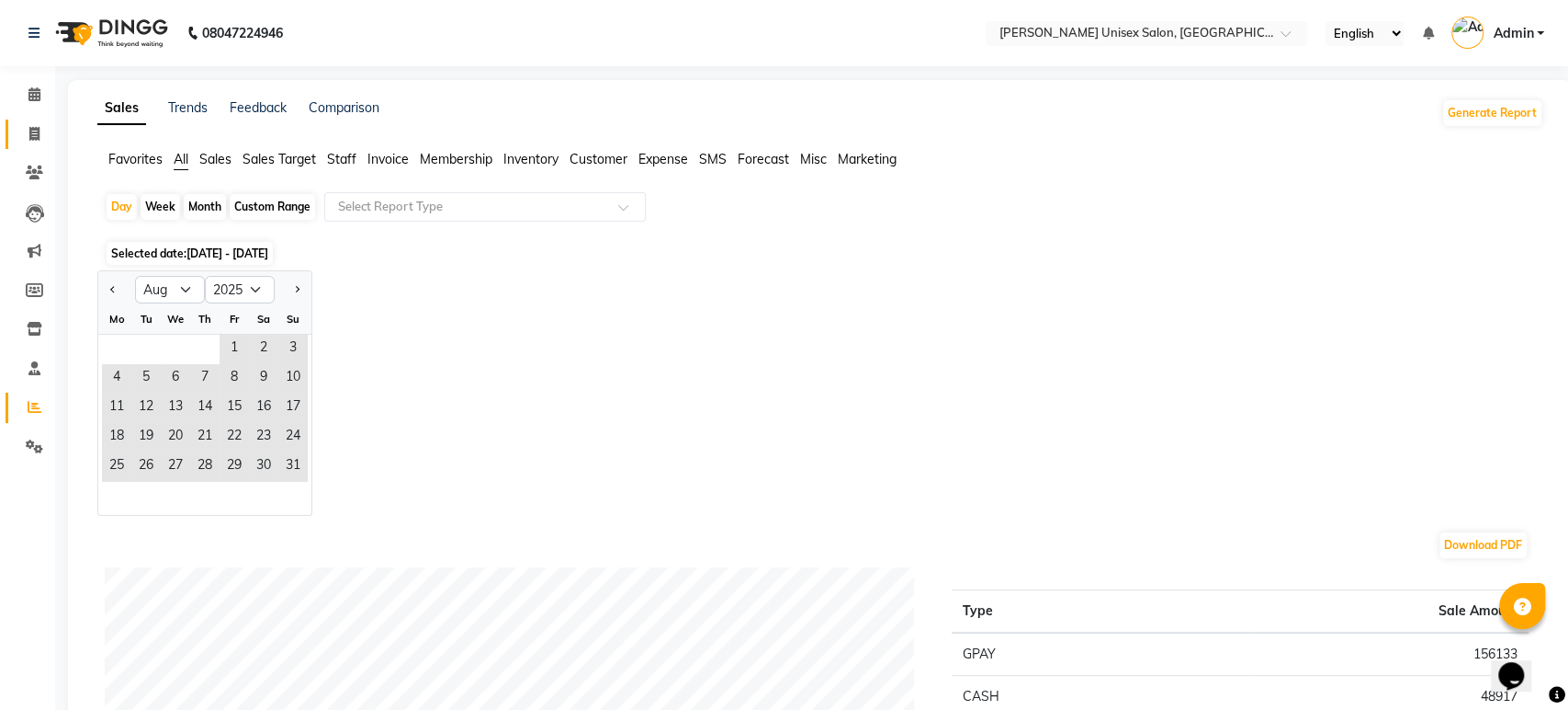
select select "7372"
select select "service"
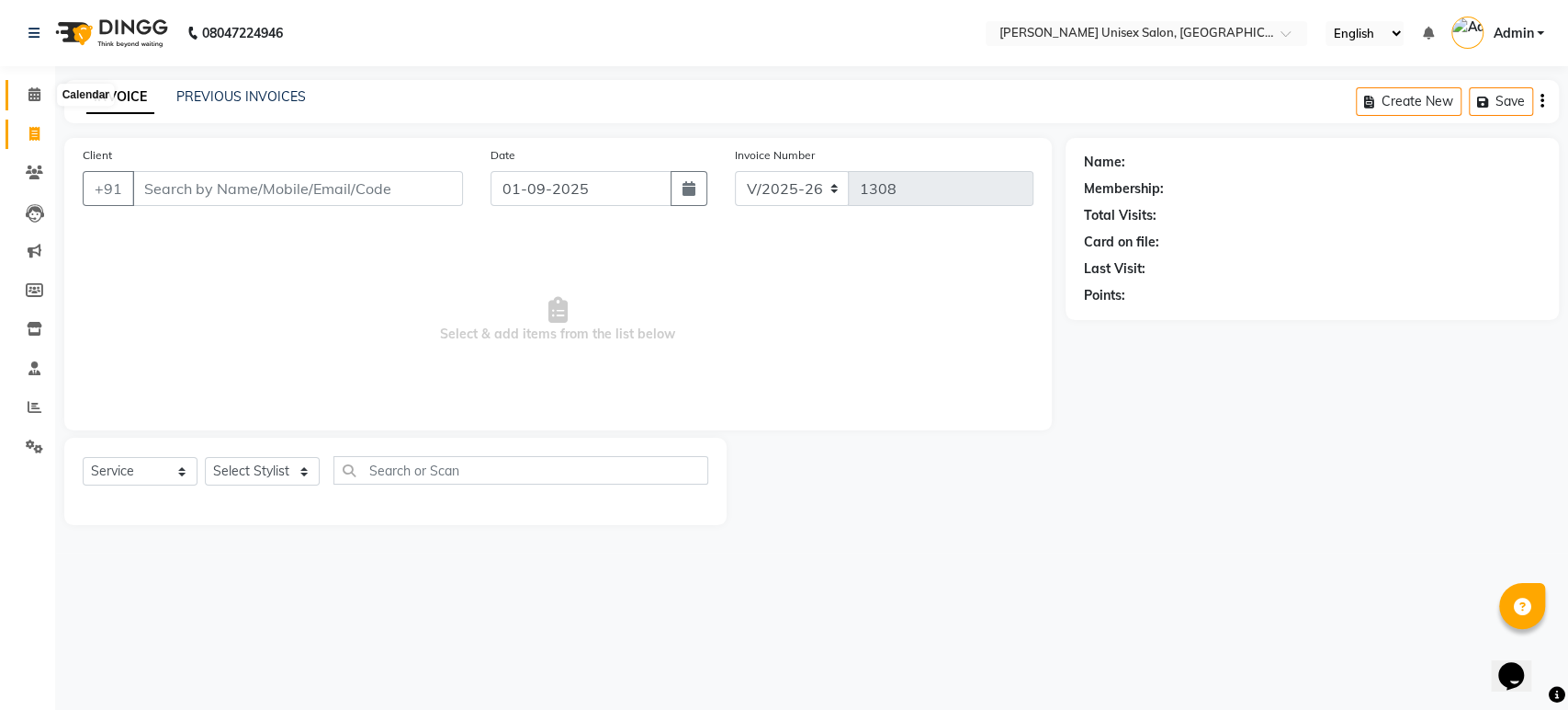
click at [34, 87] on span at bounding box center [34, 95] width 33 height 21
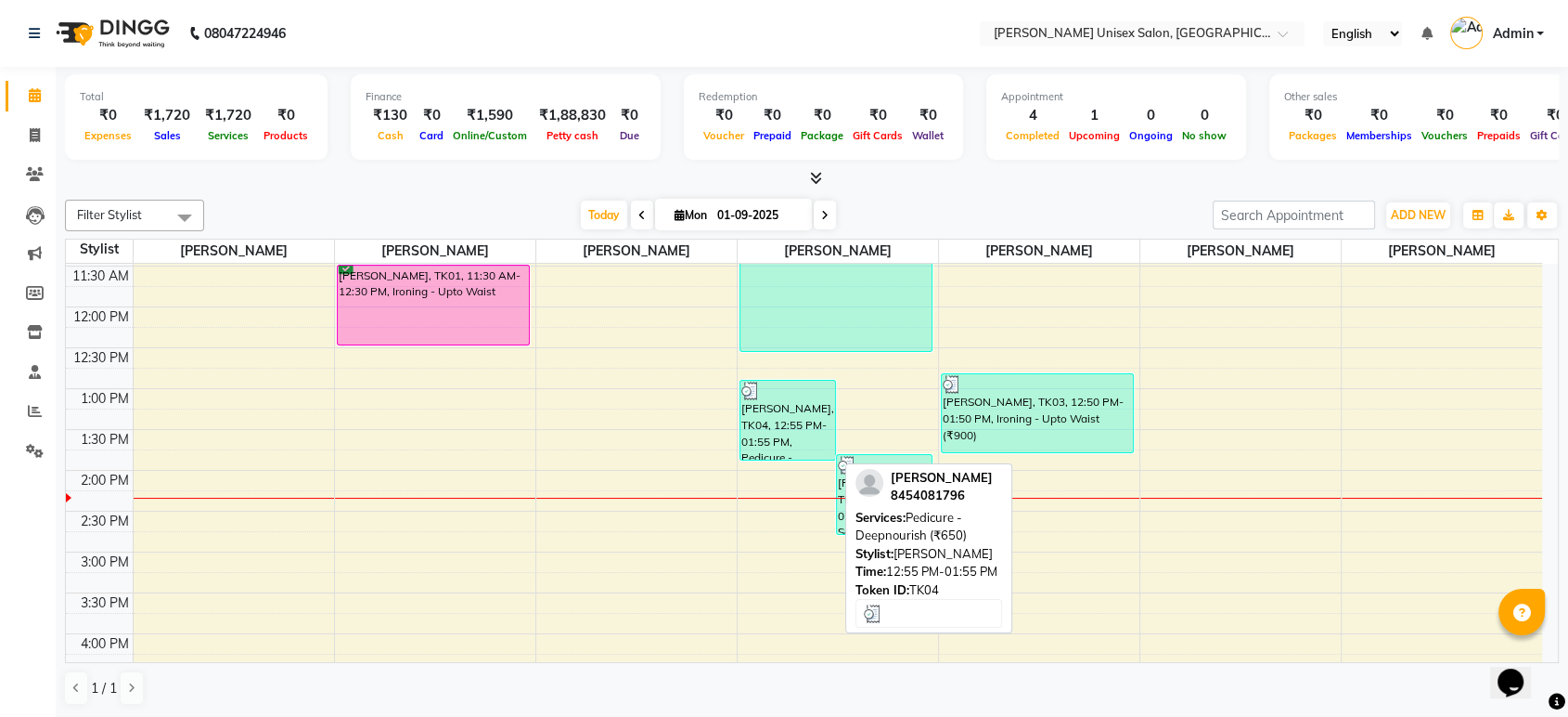
scroll to position [284, 0]
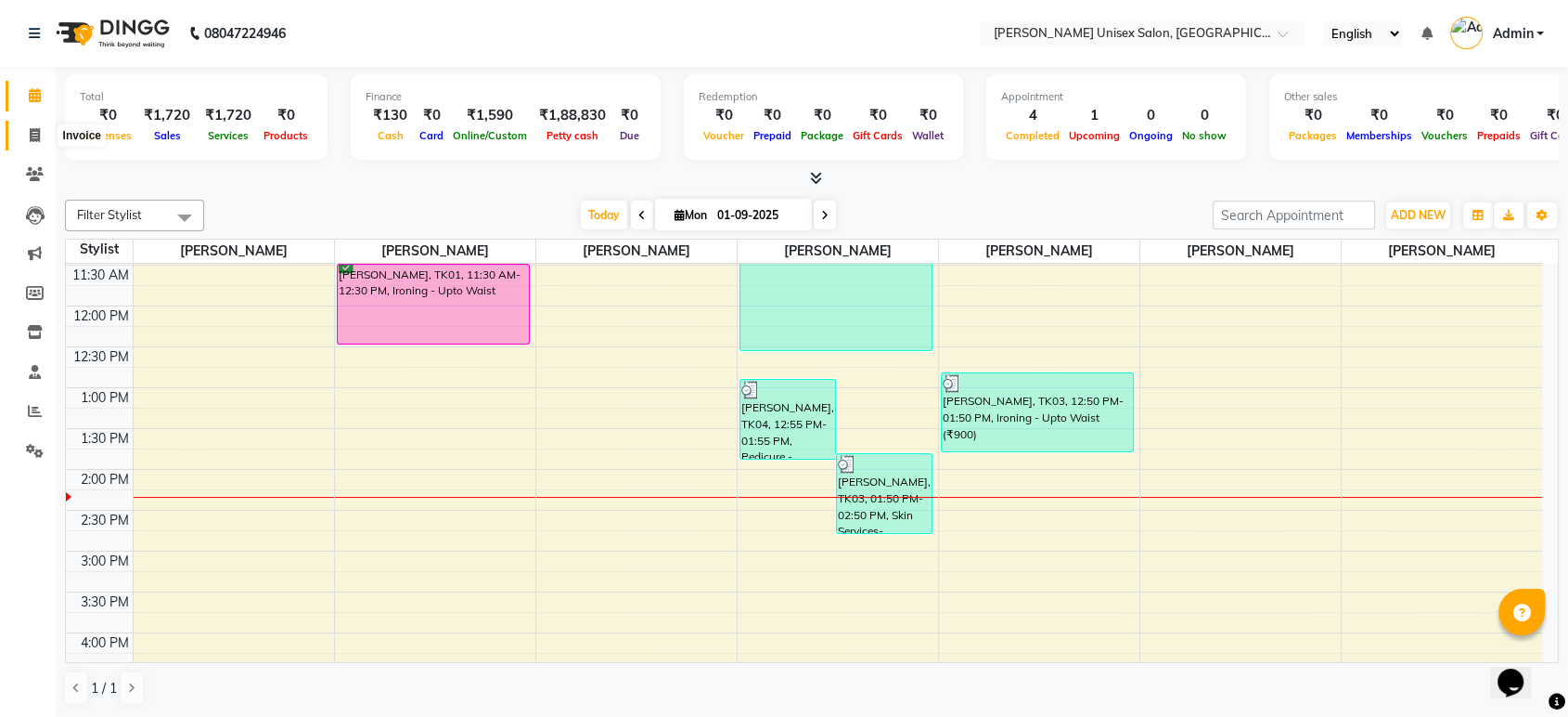
click at [31, 131] on icon at bounding box center [35, 135] width 10 height 14
select select "service"
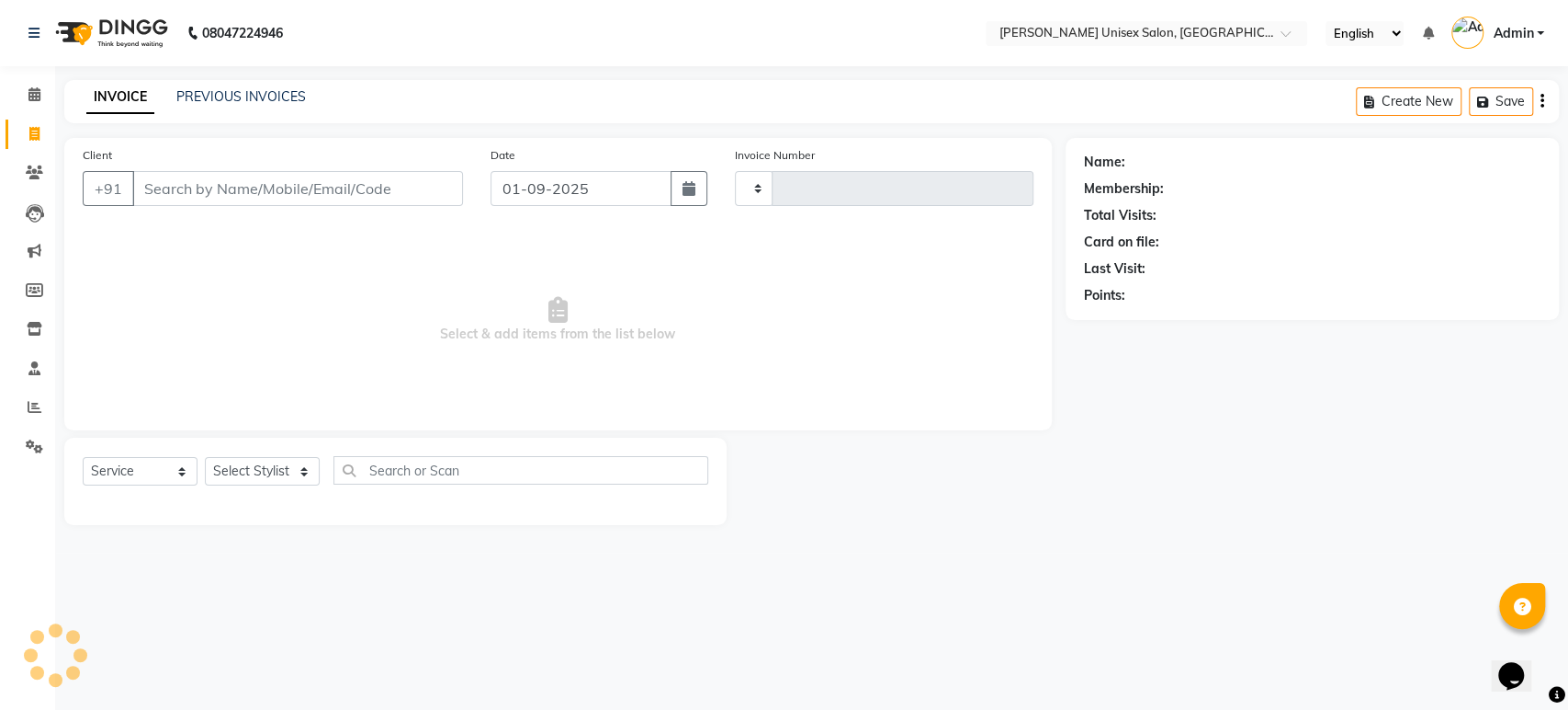
type input "1308"
select select "7372"
click at [252, 94] on link "PREVIOUS INVOICES" at bounding box center [240, 96] width 129 height 17
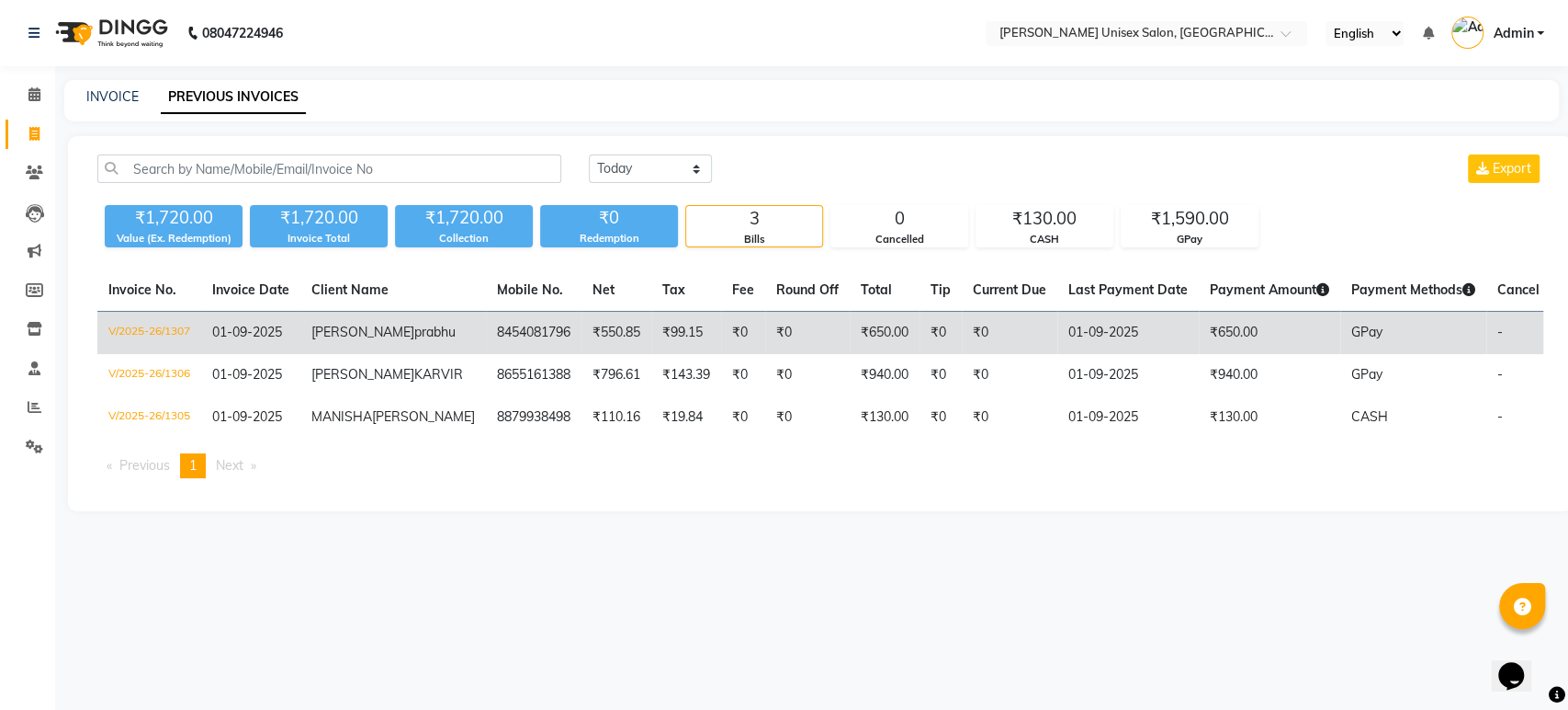
click at [651, 330] on td "₹99.15" at bounding box center [686, 333] width 70 height 43
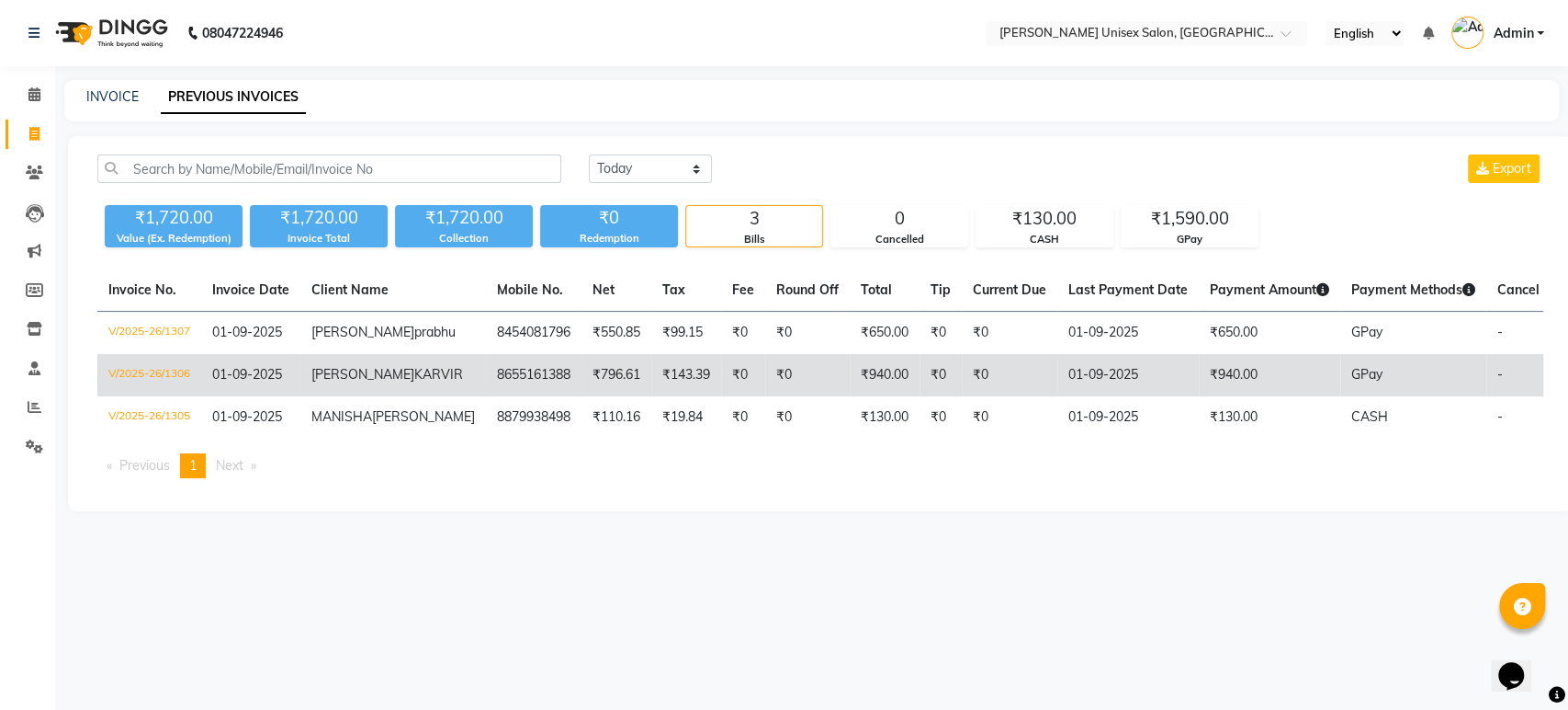
click at [850, 392] on td "₹940.00" at bounding box center [884, 375] width 70 height 42
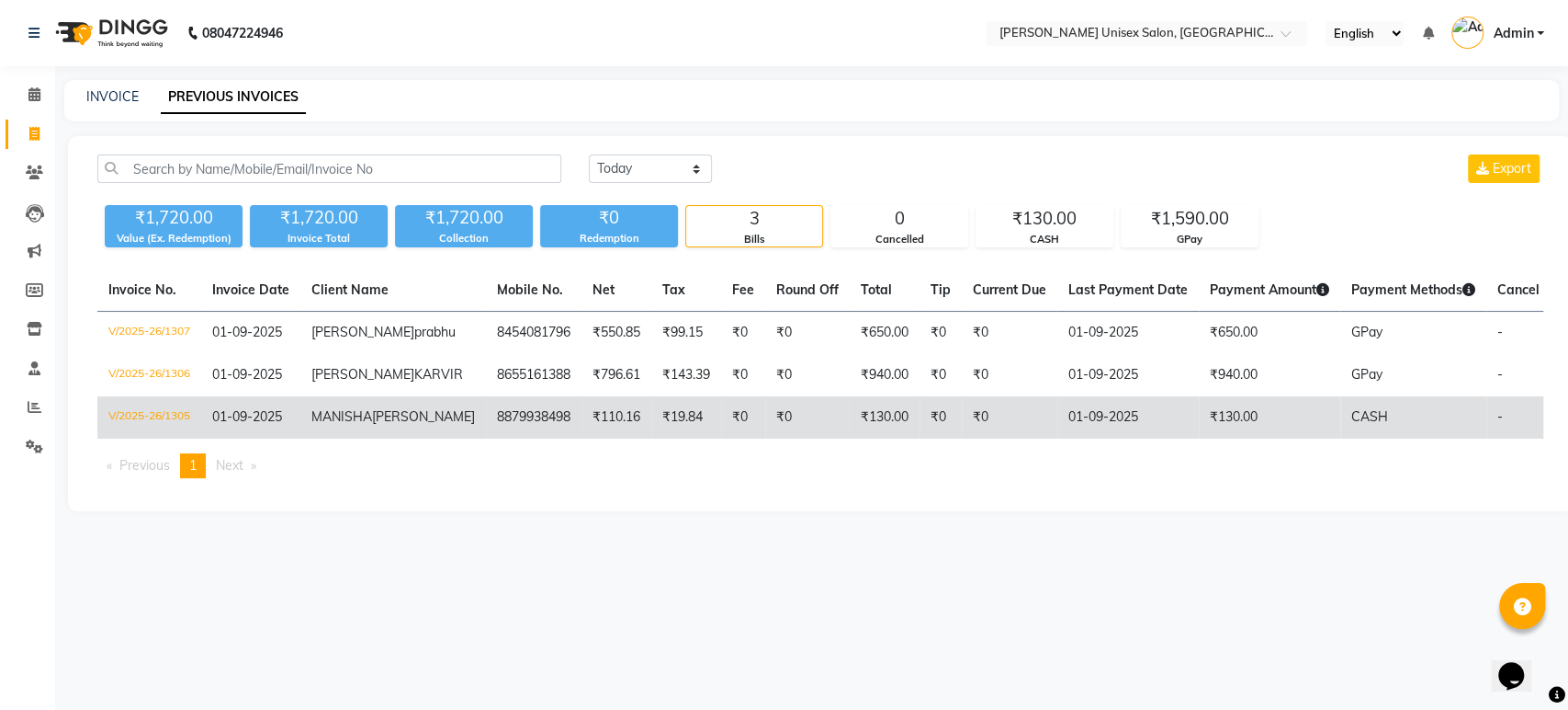
click at [651, 434] on td "₹19.84" at bounding box center [686, 417] width 70 height 42
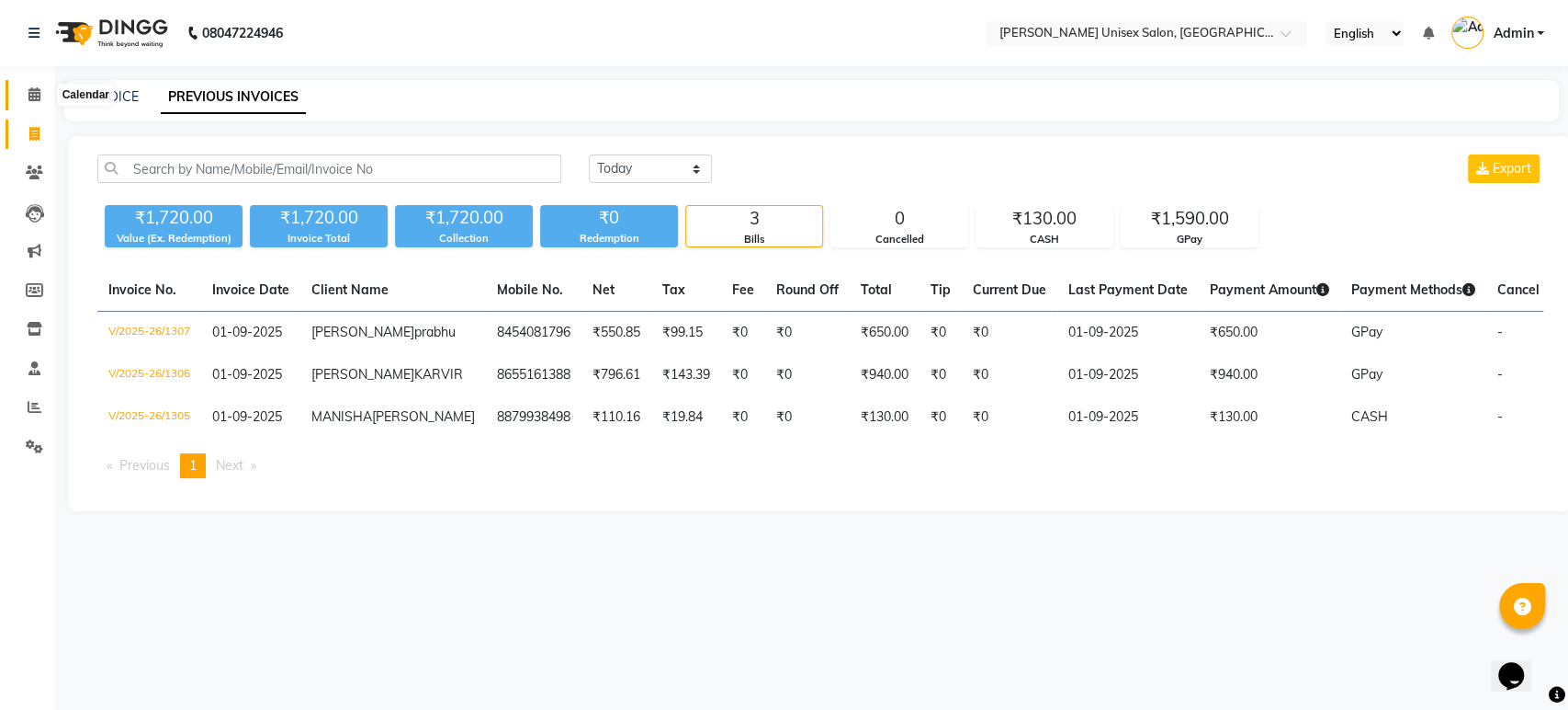
click at [36, 95] on icon at bounding box center [34, 95] width 12 height 14
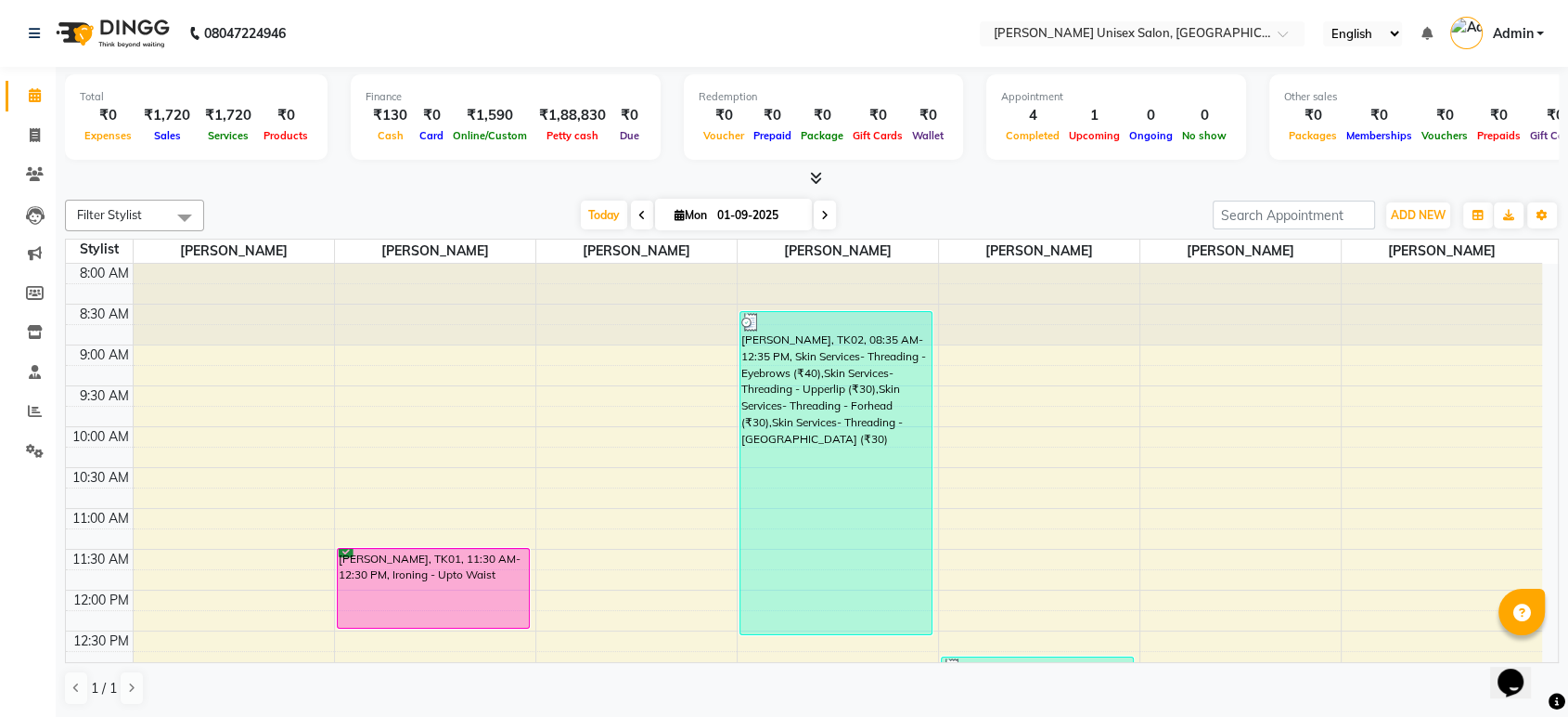
click at [308, 203] on div "Today Mon 01-09-2025" at bounding box center [708, 215] width 991 height 28
click at [947, 184] on div at bounding box center [811, 179] width 1494 height 20
click at [33, 410] on icon at bounding box center [35, 410] width 14 height 14
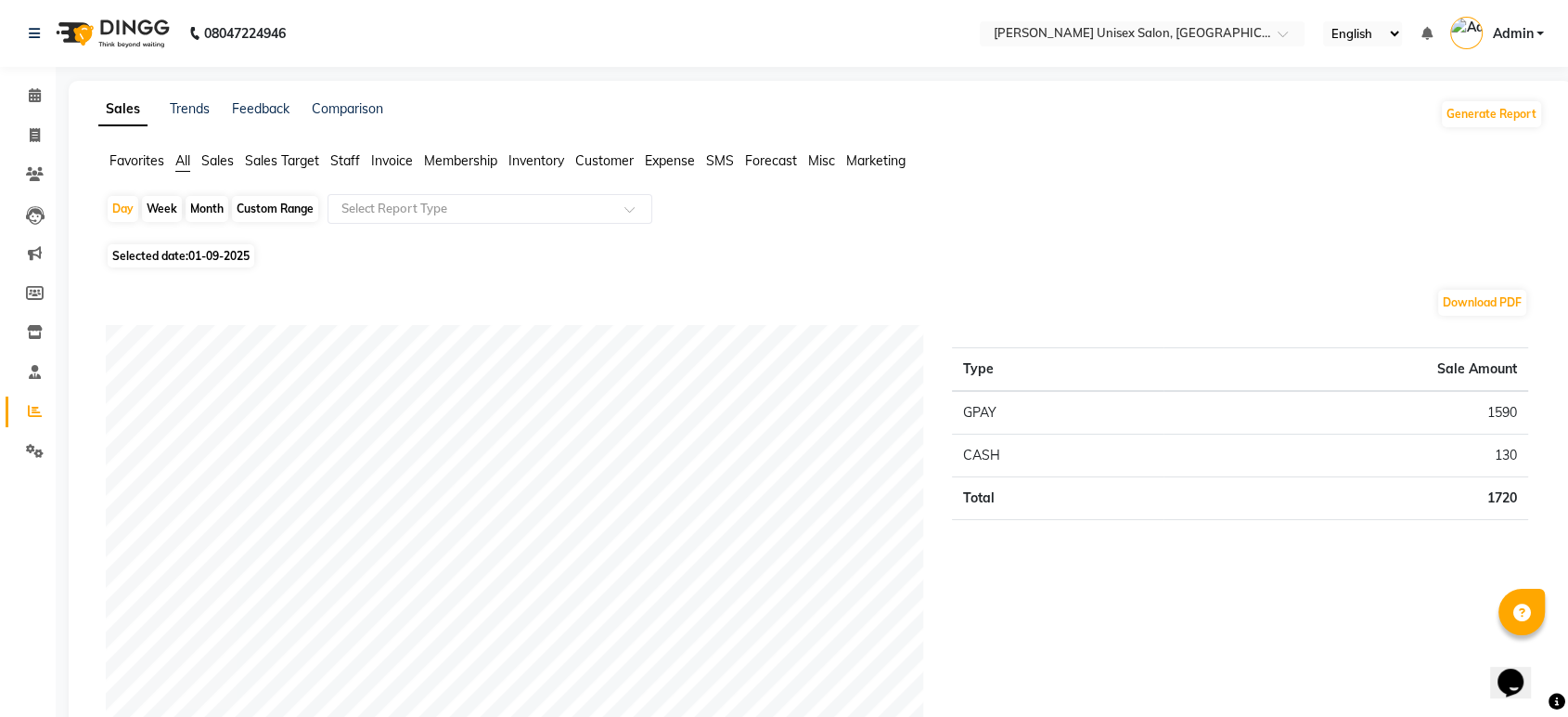
click at [199, 207] on div "Month" at bounding box center [206, 209] width 43 height 26
select select "9"
select select "2025"
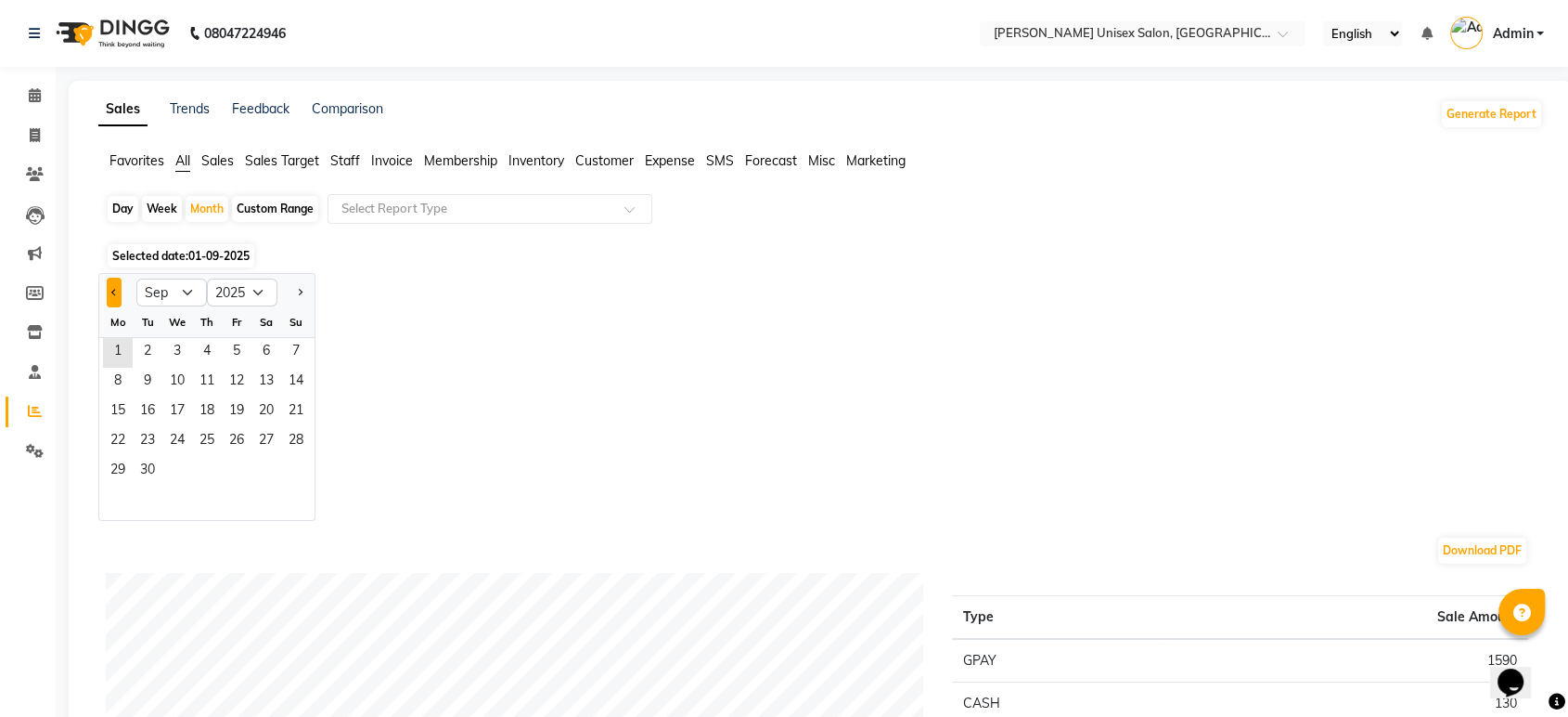
click at [112, 291] on span "Previous month" at bounding box center [114, 291] width 7 height 7
select select "8"
click at [236, 346] on span "1" at bounding box center [237, 353] width 30 height 30
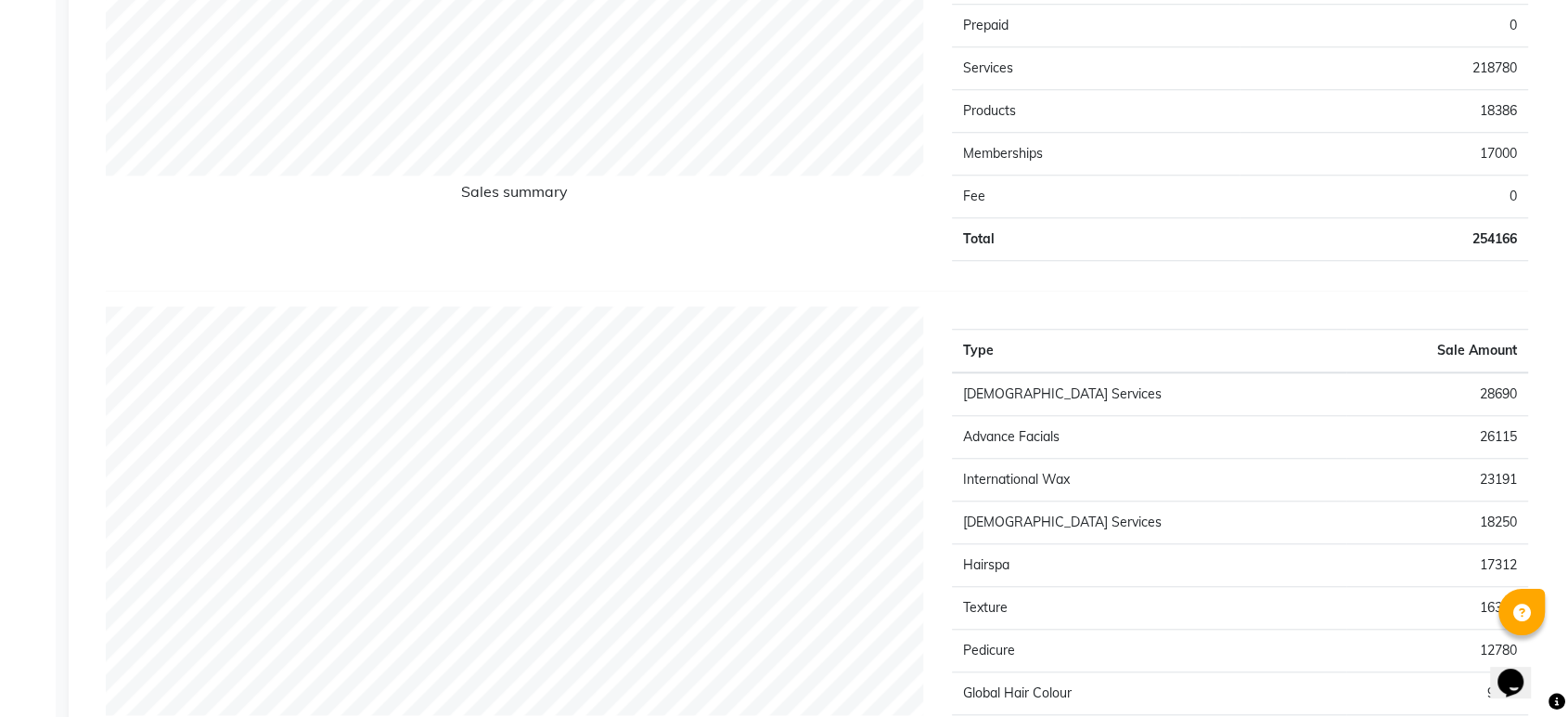
scroll to position [1533, 0]
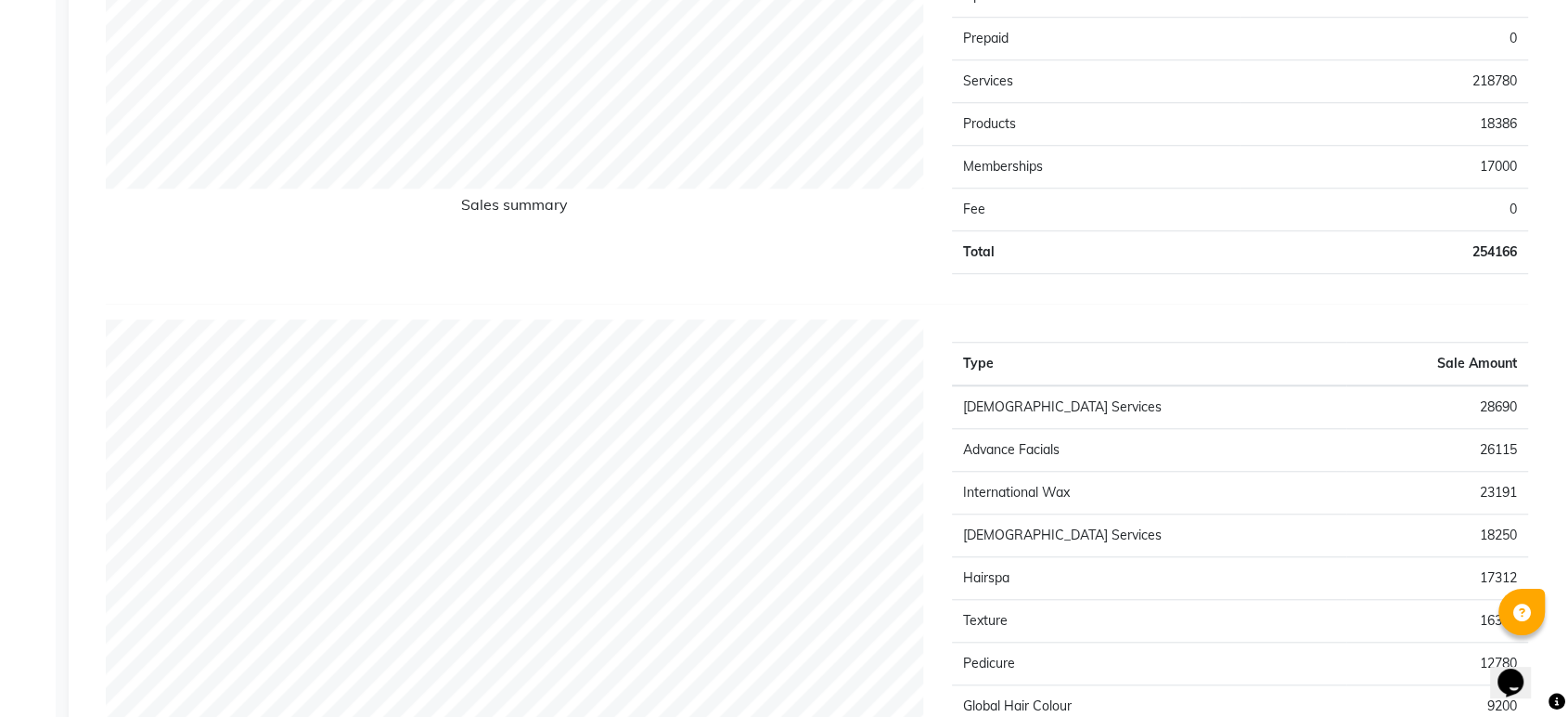
click at [1309, 300] on div "Sales summary Type Sale Amount Vouchers 0 Gift card 0 Packages 0 Tips 0 Prepaid…" at bounding box center [816, 42] width 1423 height 525
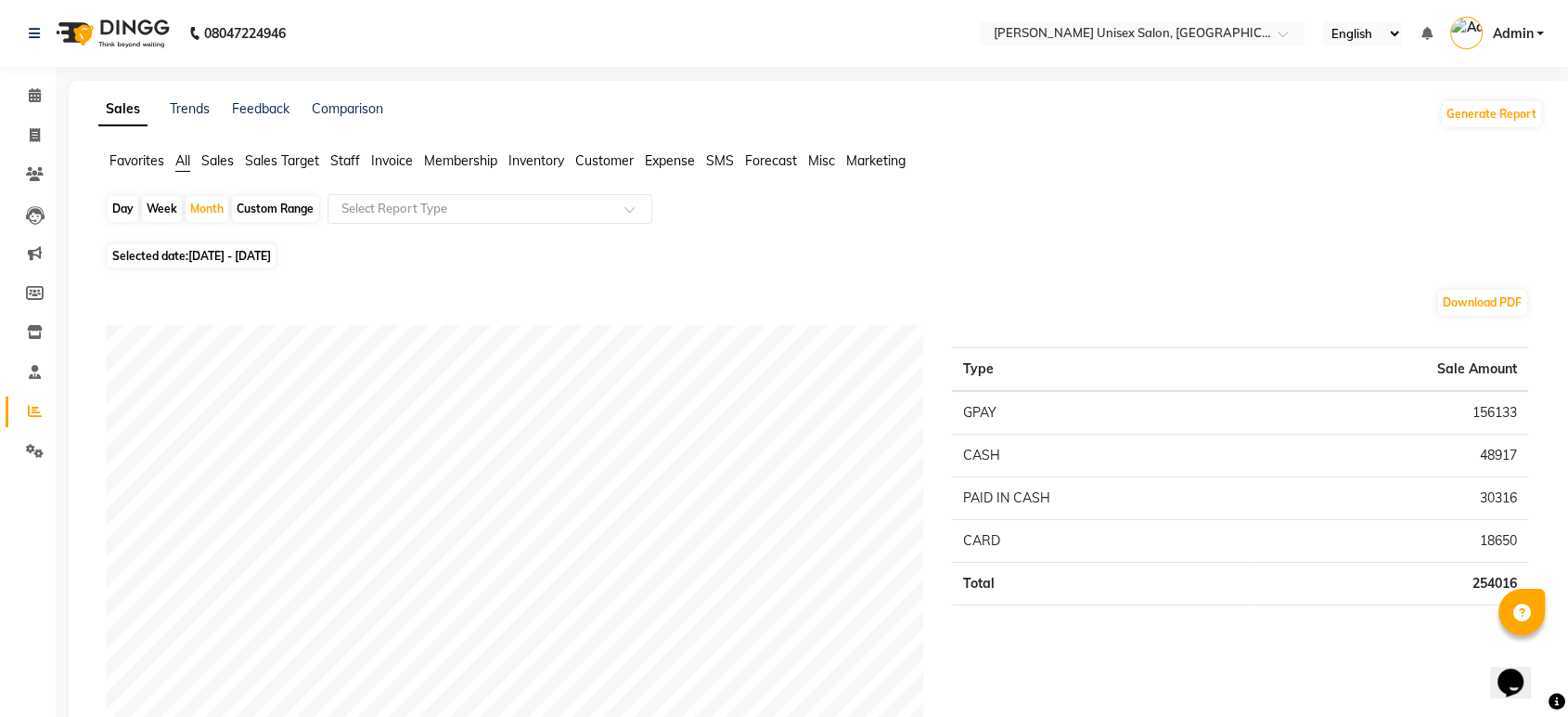
scroll to position [0, 0]
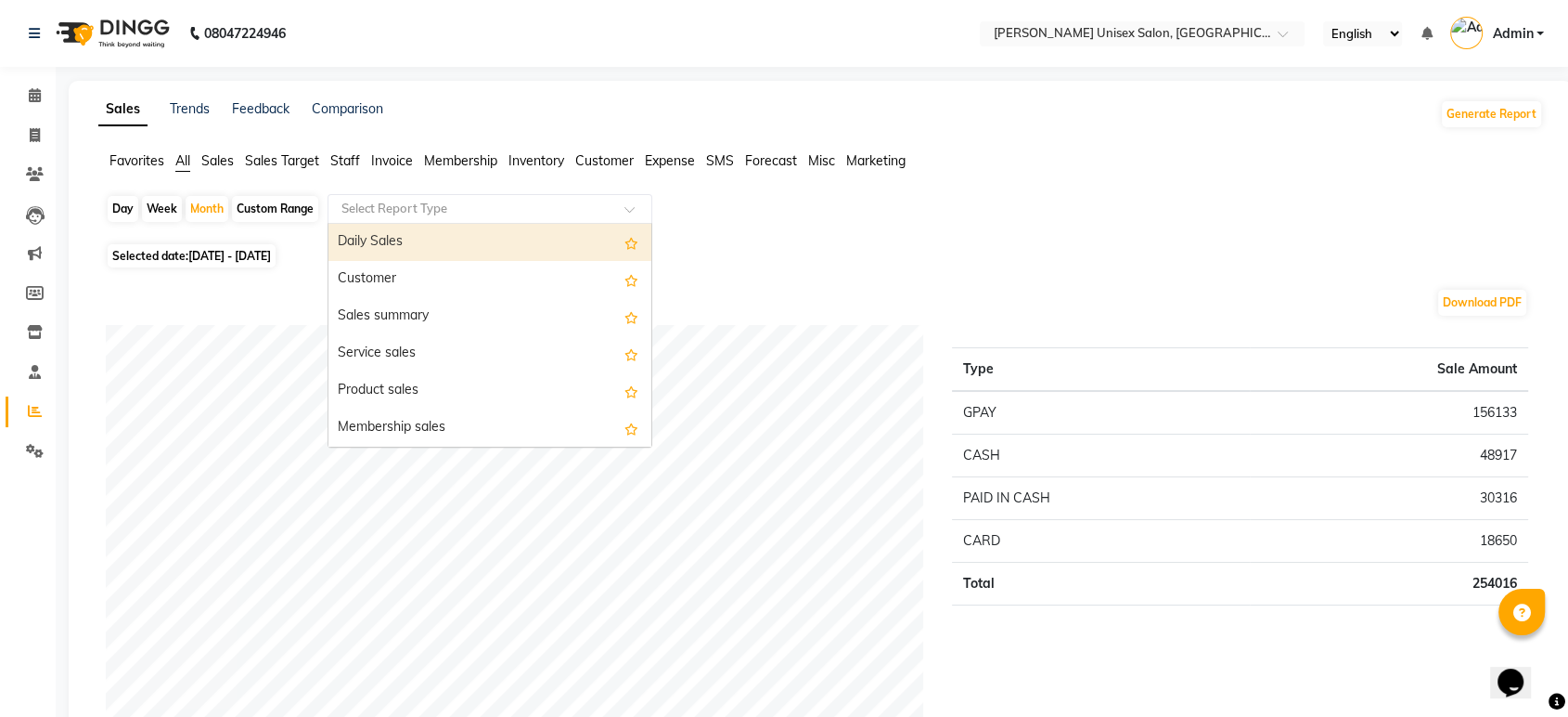
click at [377, 209] on input "text" at bounding box center [471, 208] width 267 height 19
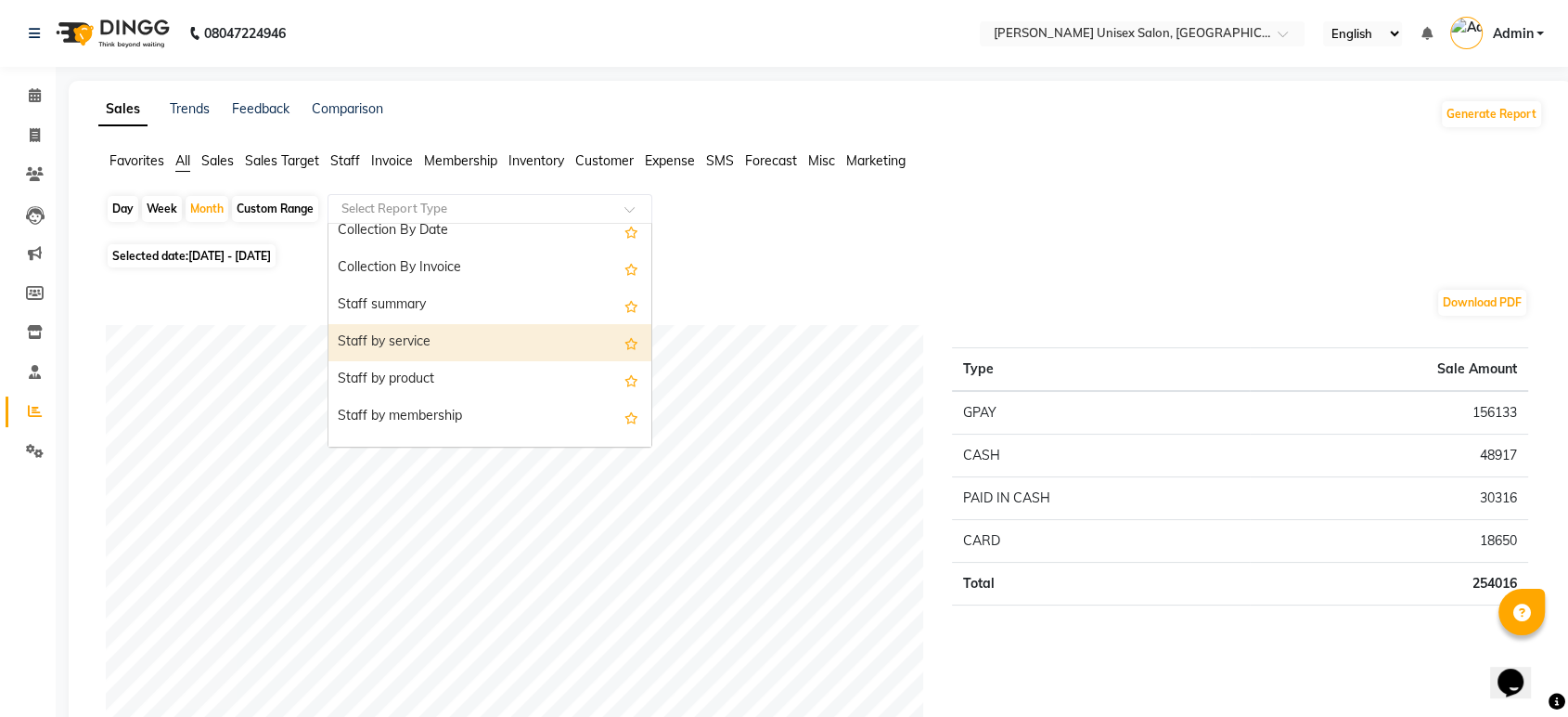
scroll to position [612, 0]
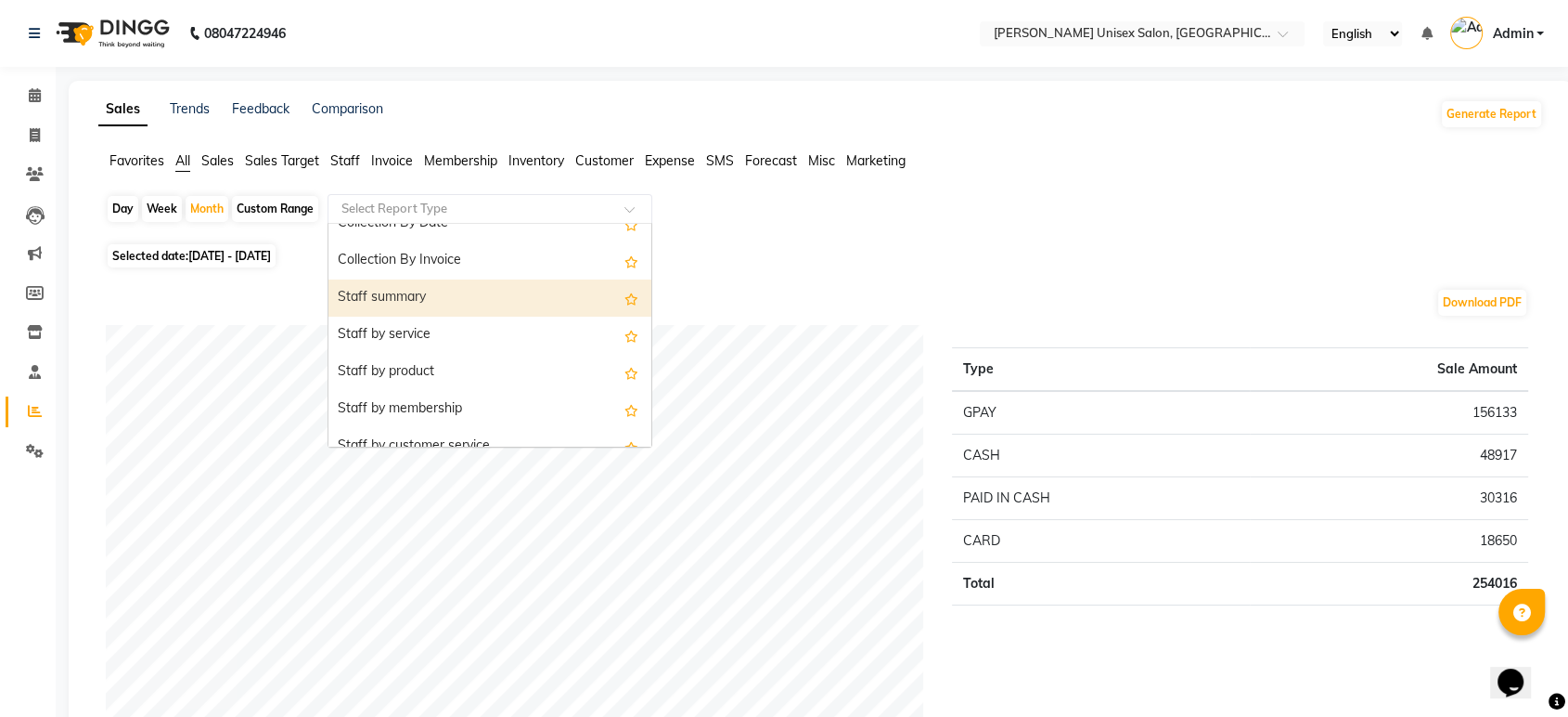
click at [390, 289] on div "Staff summary" at bounding box center [490, 298] width 323 height 37
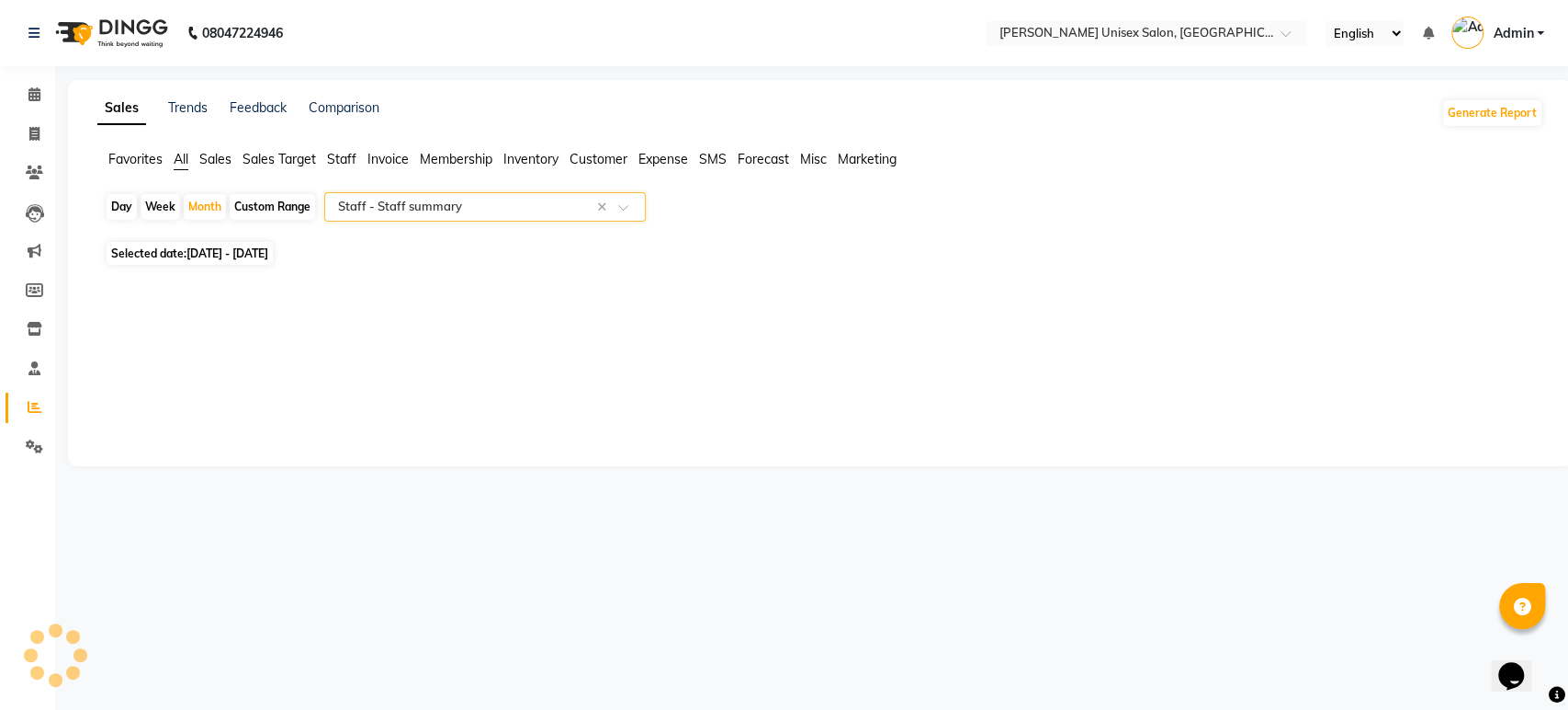
select select "full_report"
select select "pdf"
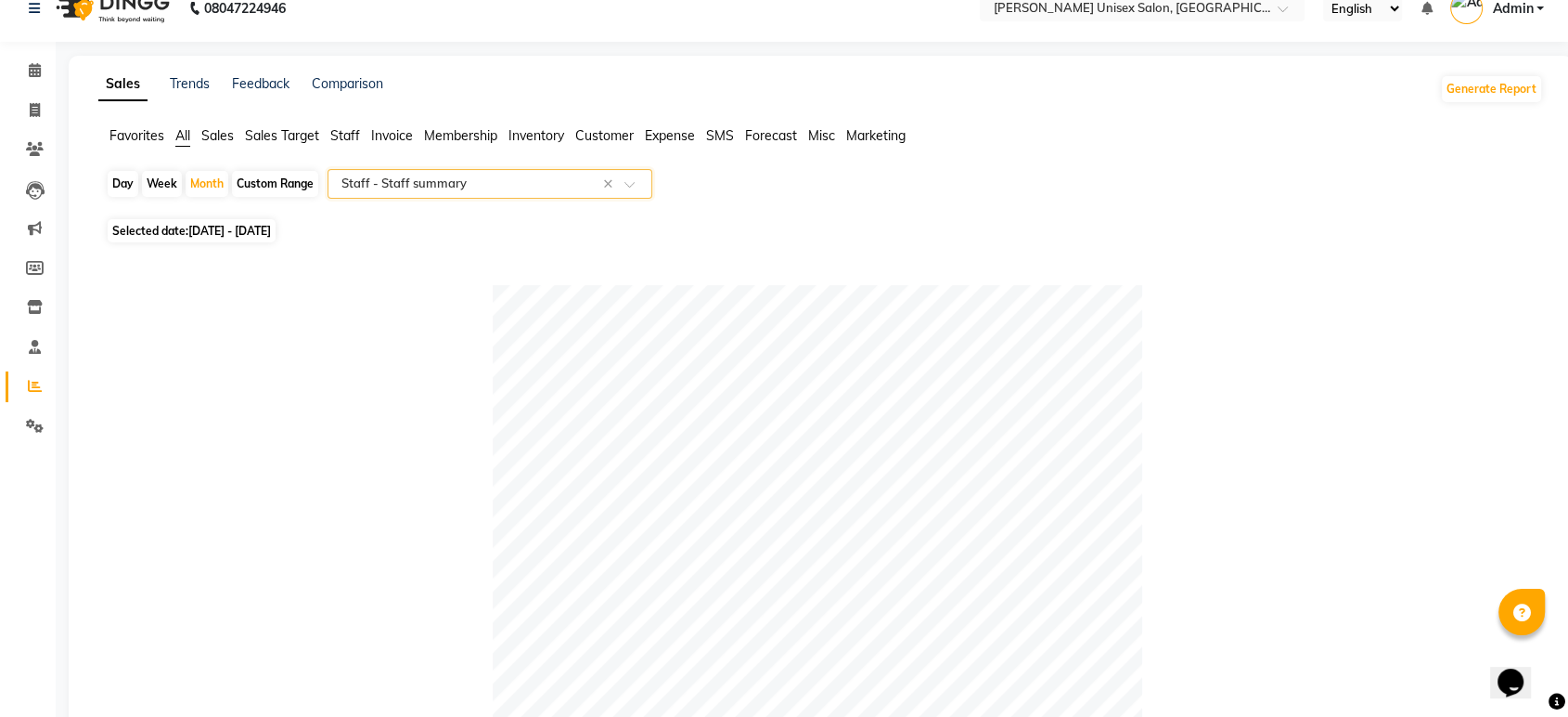
scroll to position [0, 0]
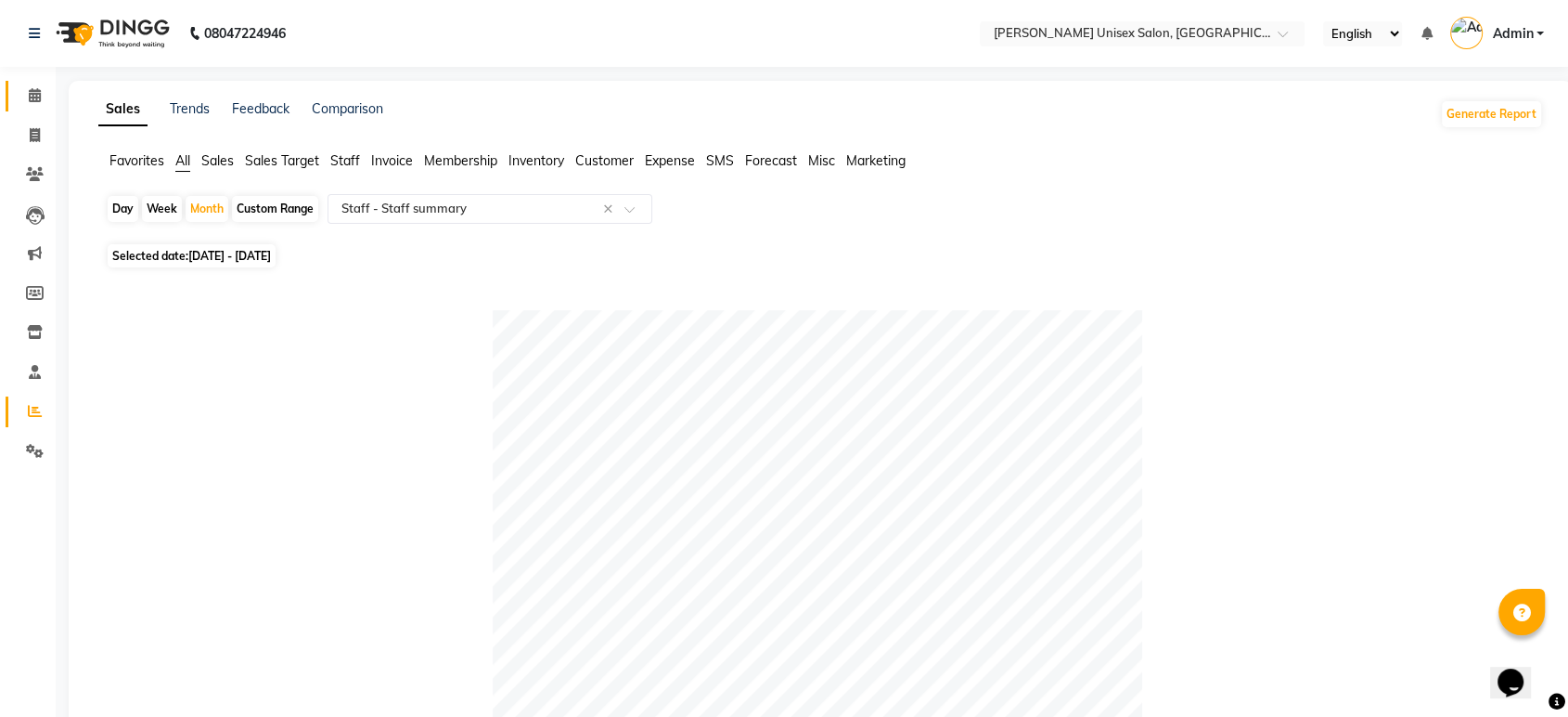
click at [37, 95] on icon at bounding box center [35, 96] width 12 height 14
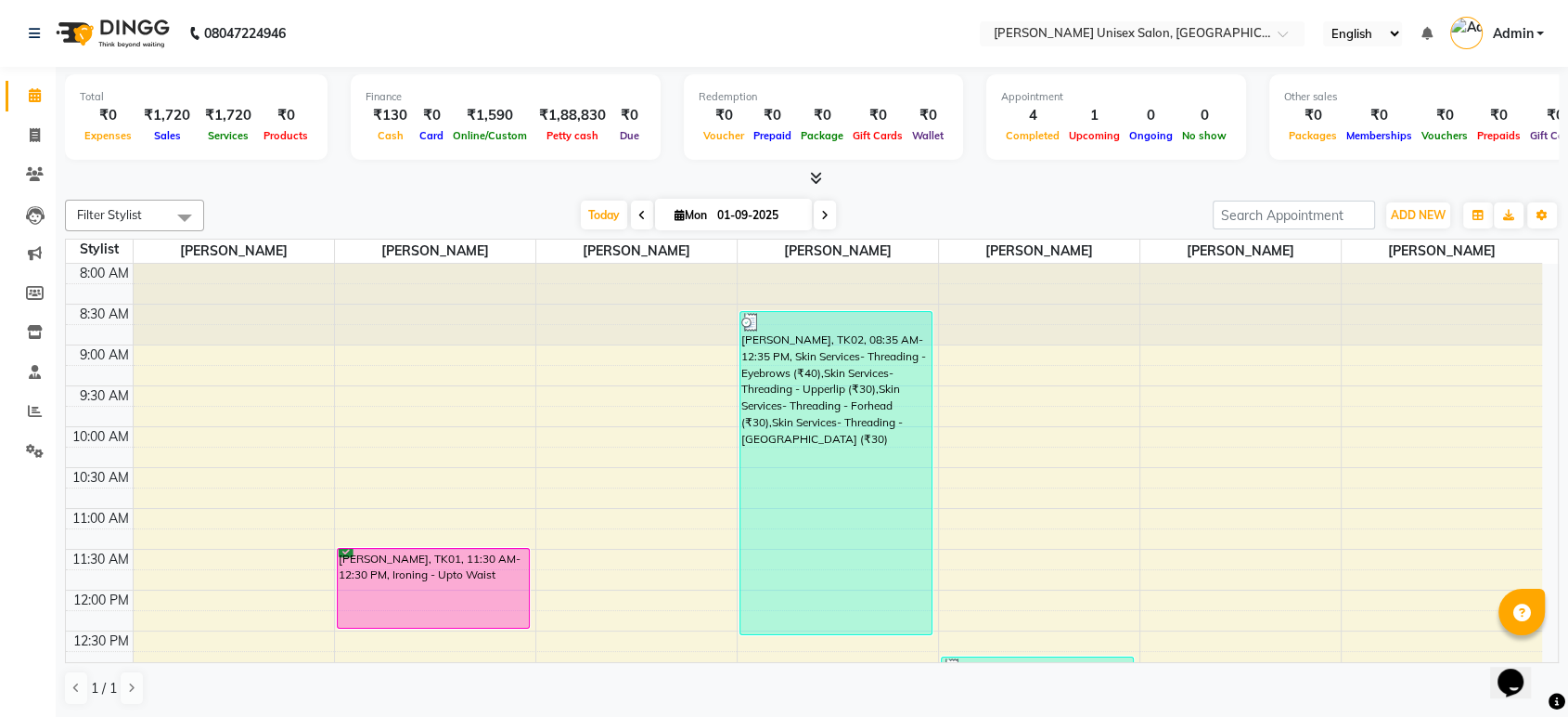
click at [284, 186] on div at bounding box center [811, 179] width 1494 height 20
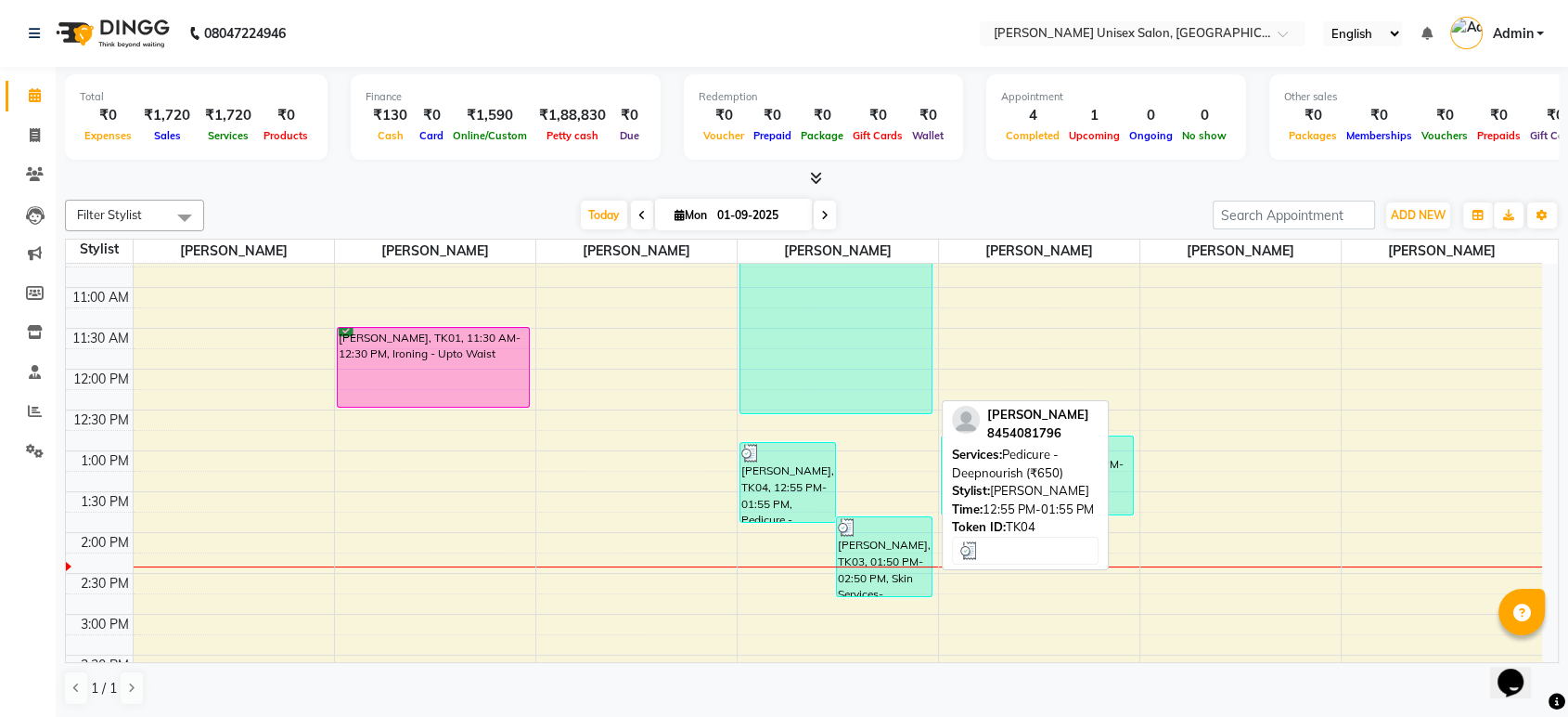
scroll to position [336, 0]
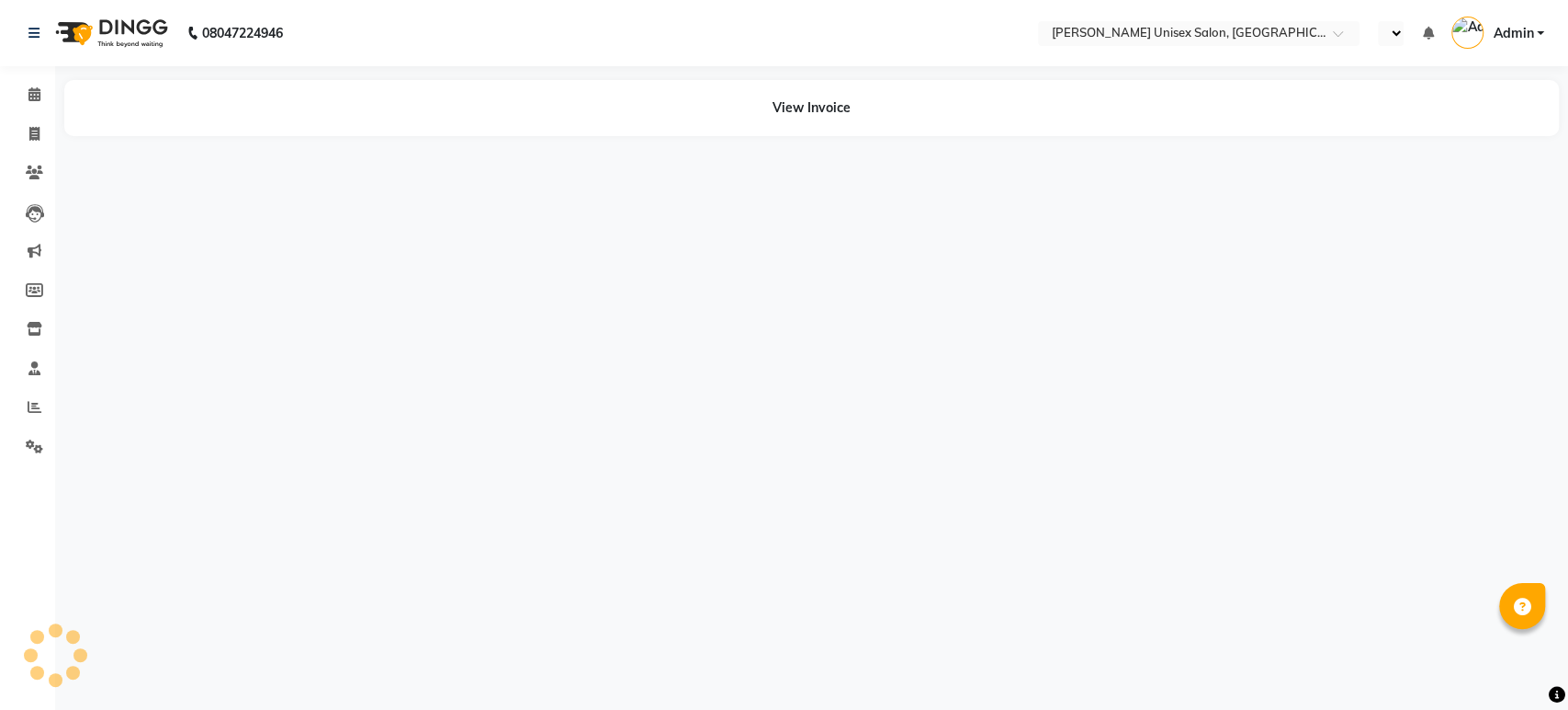
select select "en"
